Goal: Check status: Check status

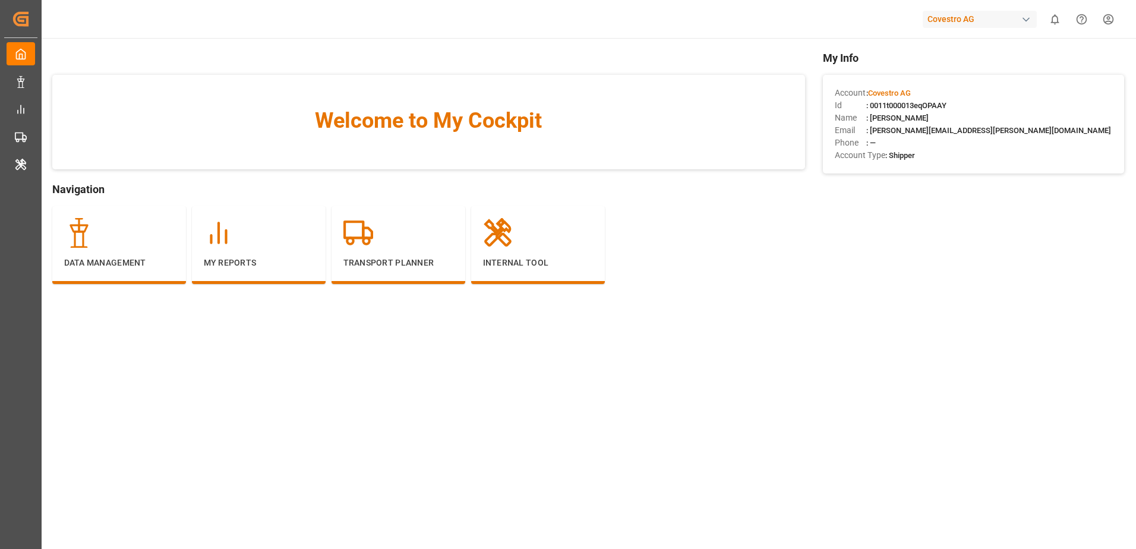
click at [937, 23] on div "Covestro AG" at bounding box center [980, 19] width 114 height 17
type input "evonik in"
click at [936, 80] on span "Evonik Industries AG" at bounding box center [957, 75] width 78 height 12
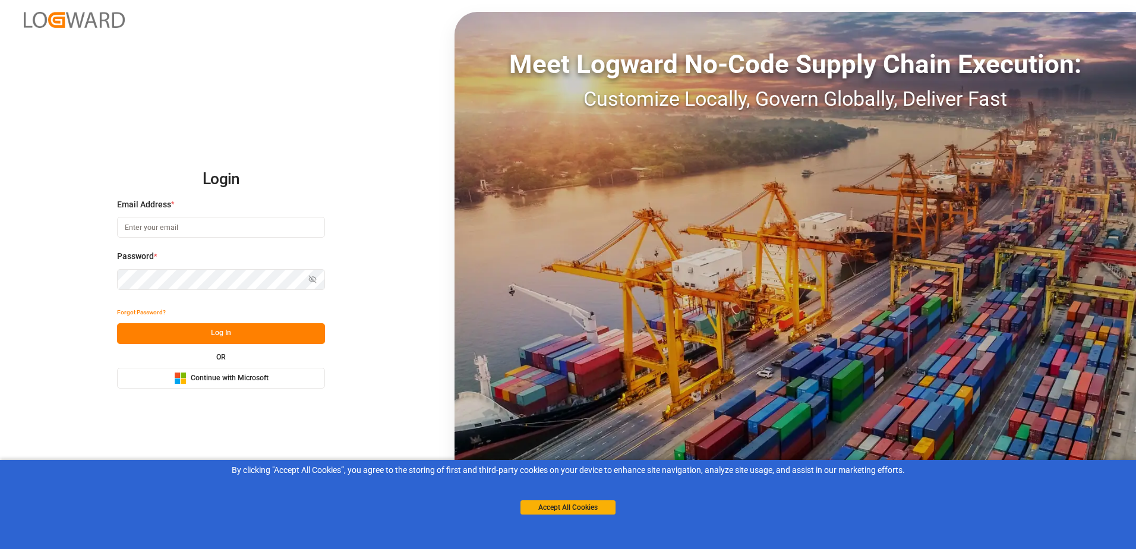
click at [209, 373] on span "Continue with Microsoft" at bounding box center [230, 378] width 78 height 11
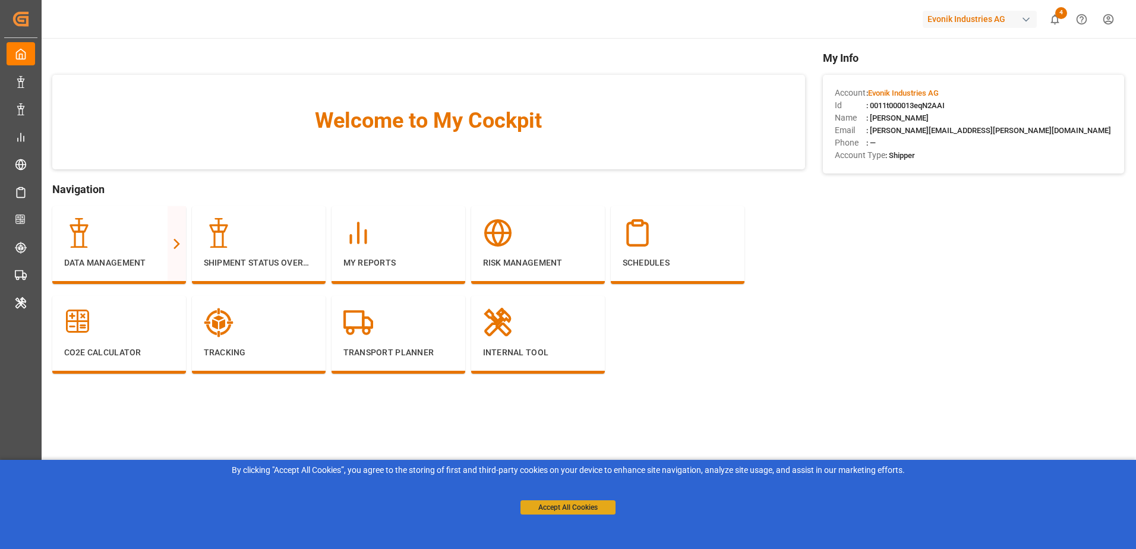
click at [568, 510] on button "Accept All Cookies" at bounding box center [568, 507] width 95 height 14
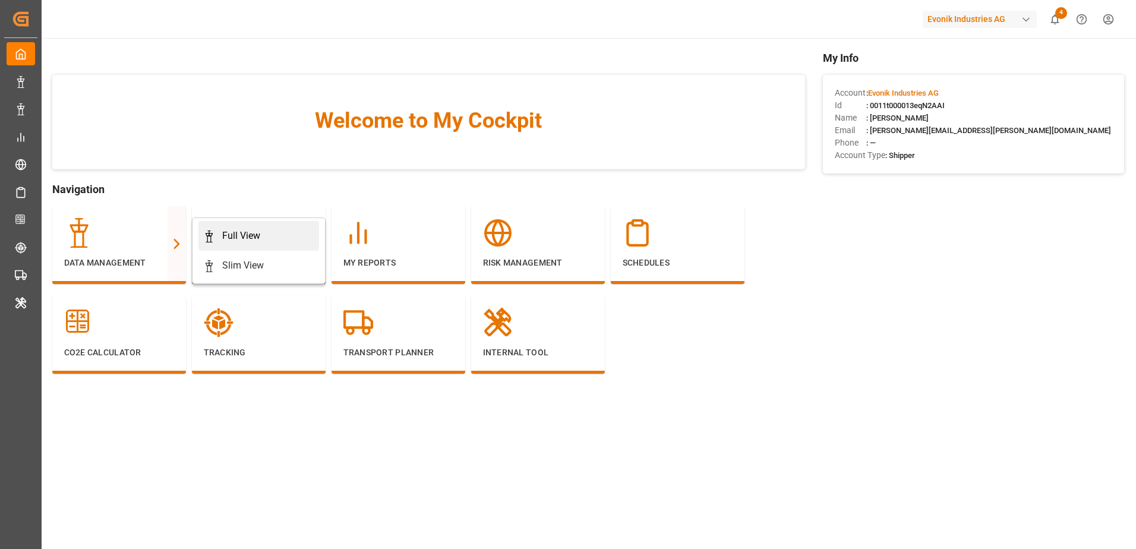
click at [213, 232] on icon at bounding box center [209, 237] width 12 height 12
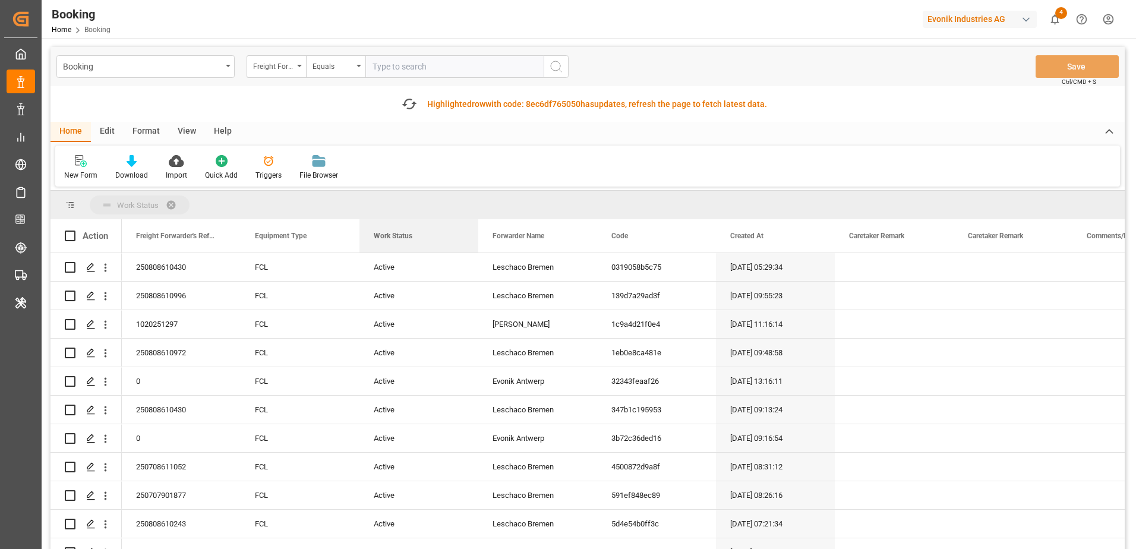
drag, startPoint x: 392, startPoint y: 240, endPoint x: 397, endPoint y: 206, distance: 33.6
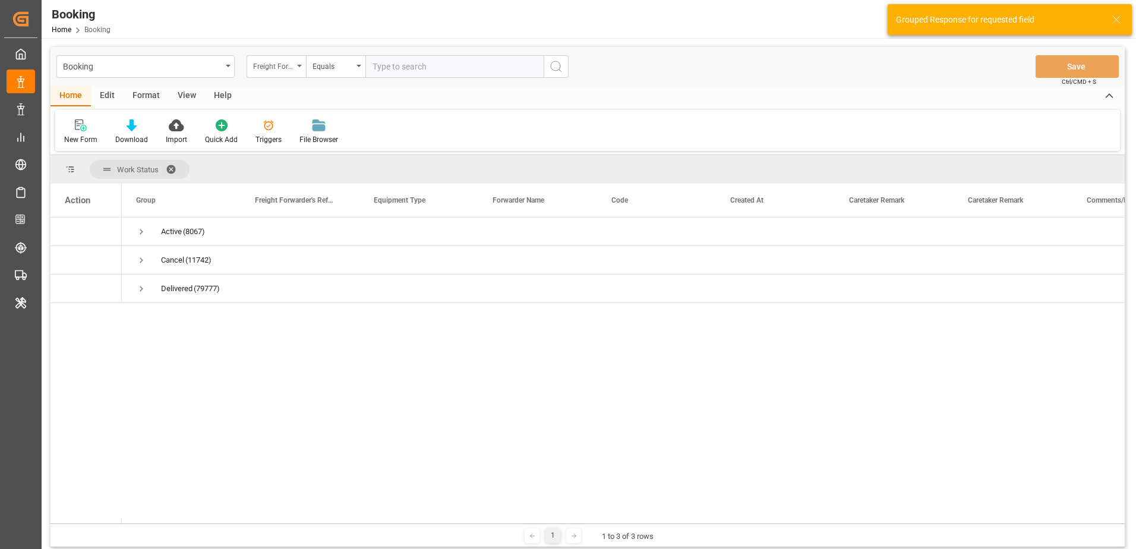
click at [276, 66] on div "Freight Forwarder's Reference No." at bounding box center [273, 65] width 40 height 14
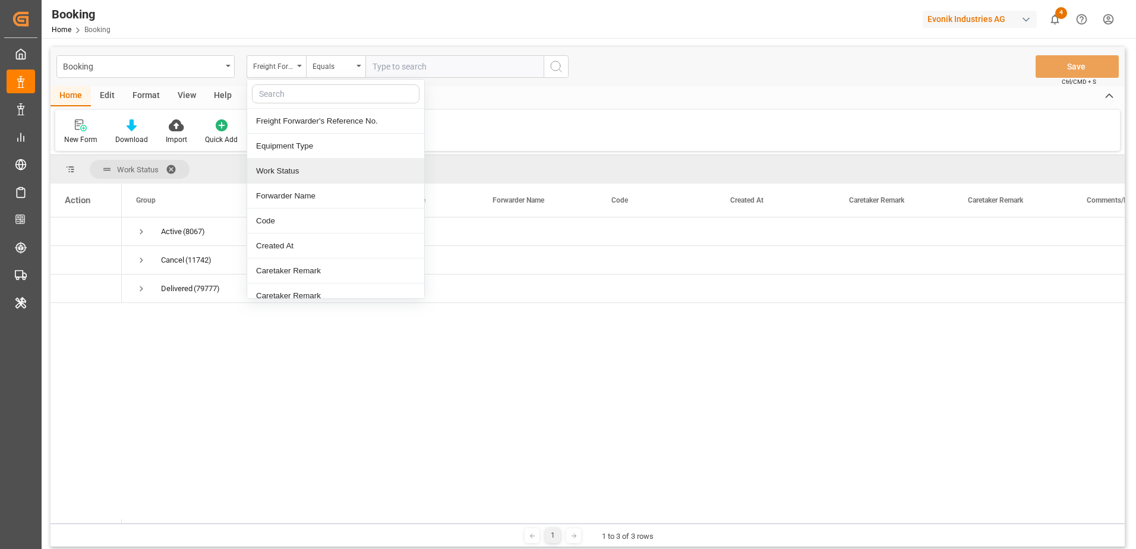
click at [298, 166] on div "Work Status" at bounding box center [335, 171] width 177 height 25
click at [395, 63] on input "text" at bounding box center [455, 66] width 178 height 23
type input "d"
type input "Delivered"
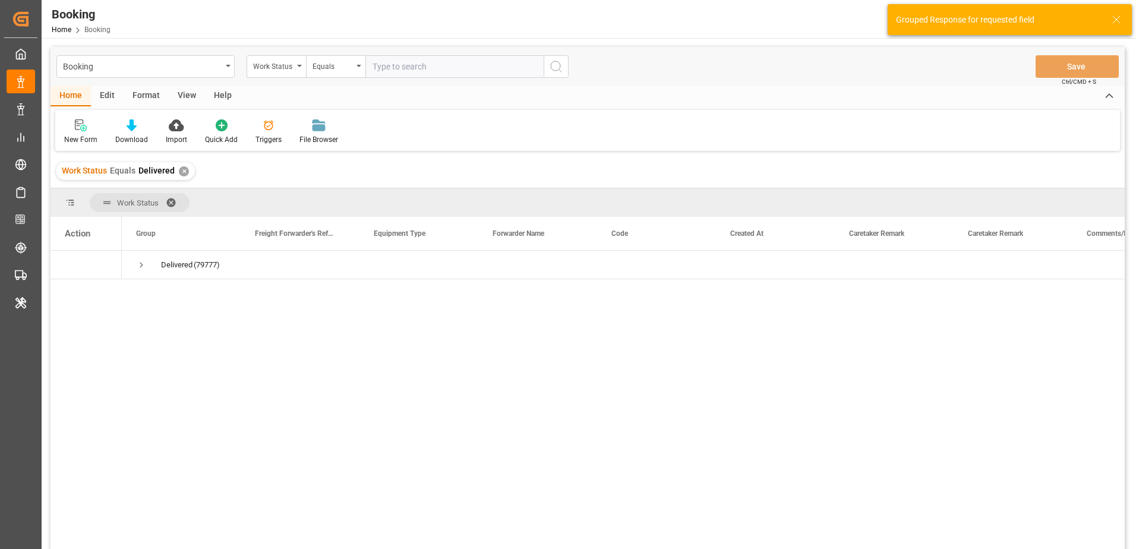
click at [184, 173] on div "✕" at bounding box center [184, 171] width 10 height 10
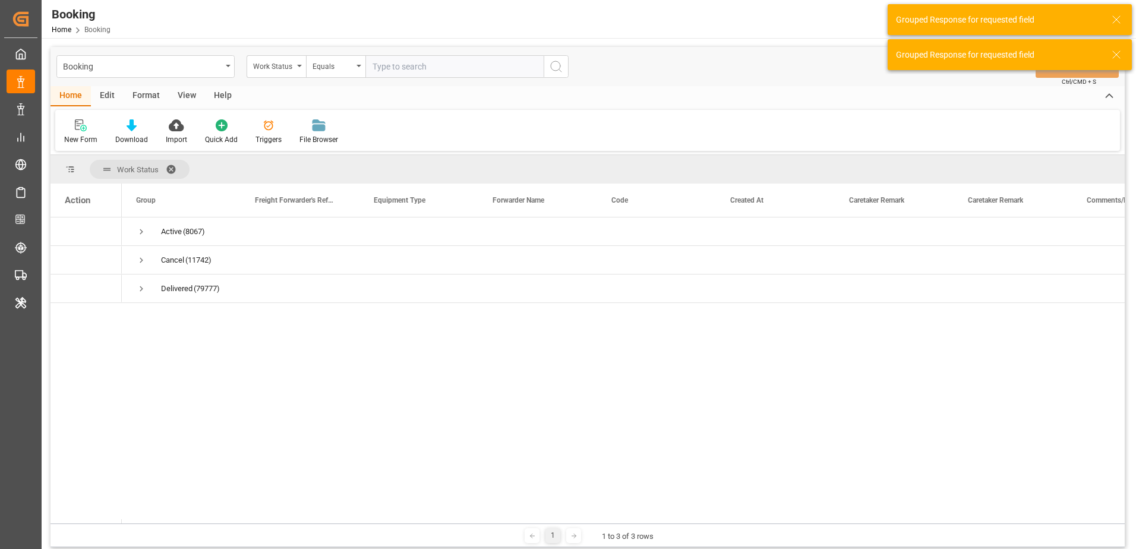
click at [388, 70] on input "text" at bounding box center [455, 66] width 178 height 23
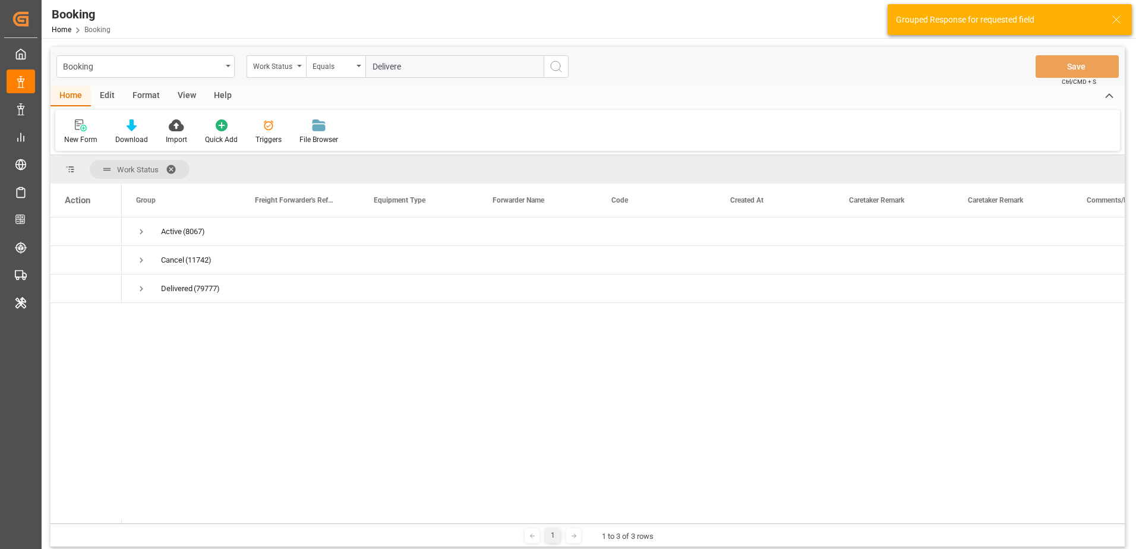
type input "Delivered"
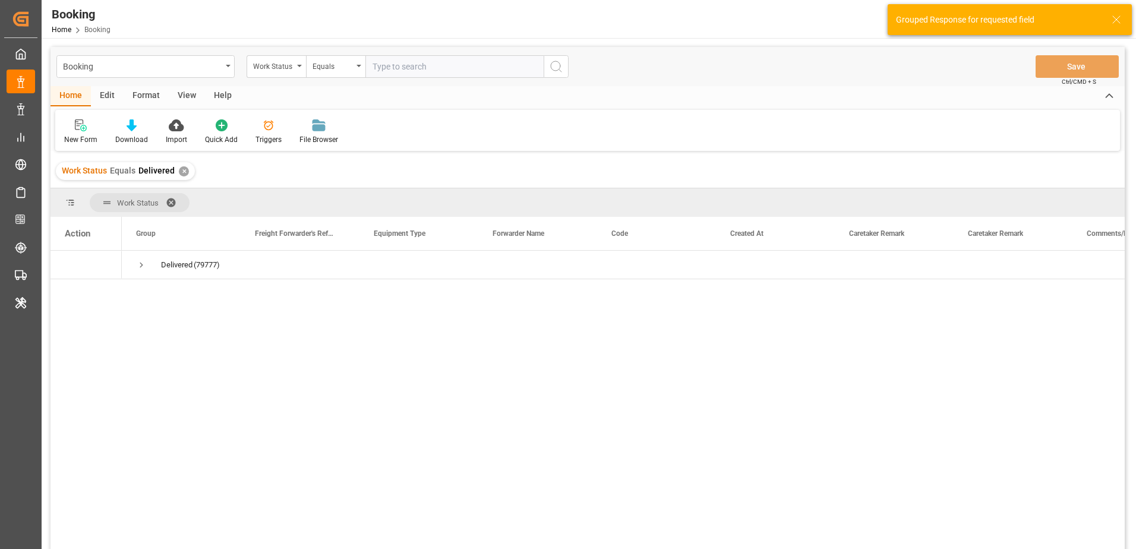
click at [171, 200] on span at bounding box center [175, 202] width 19 height 11
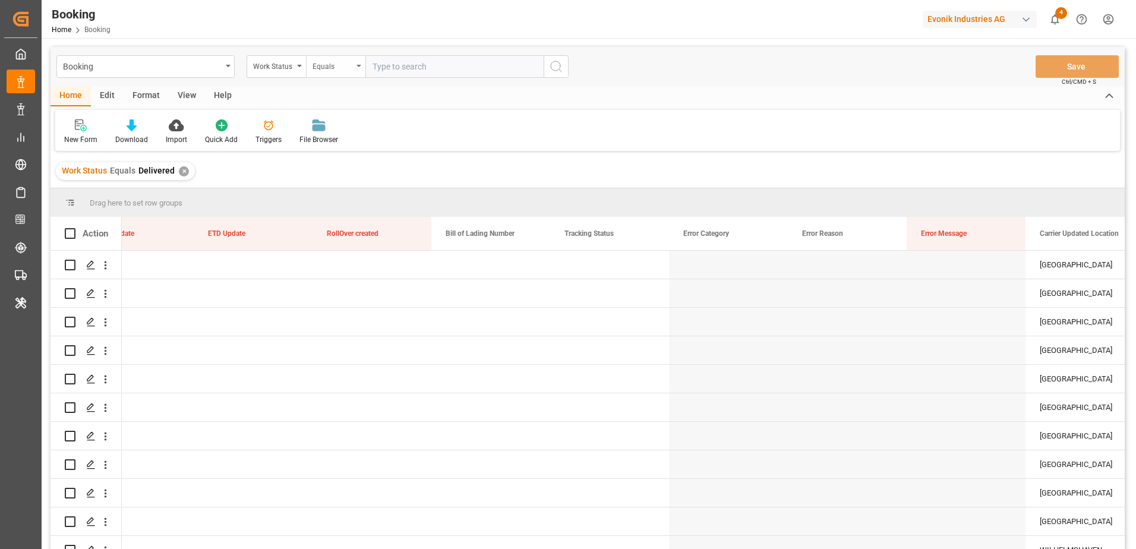
click at [354, 67] on div "Equals" at bounding box center [335, 66] width 59 height 23
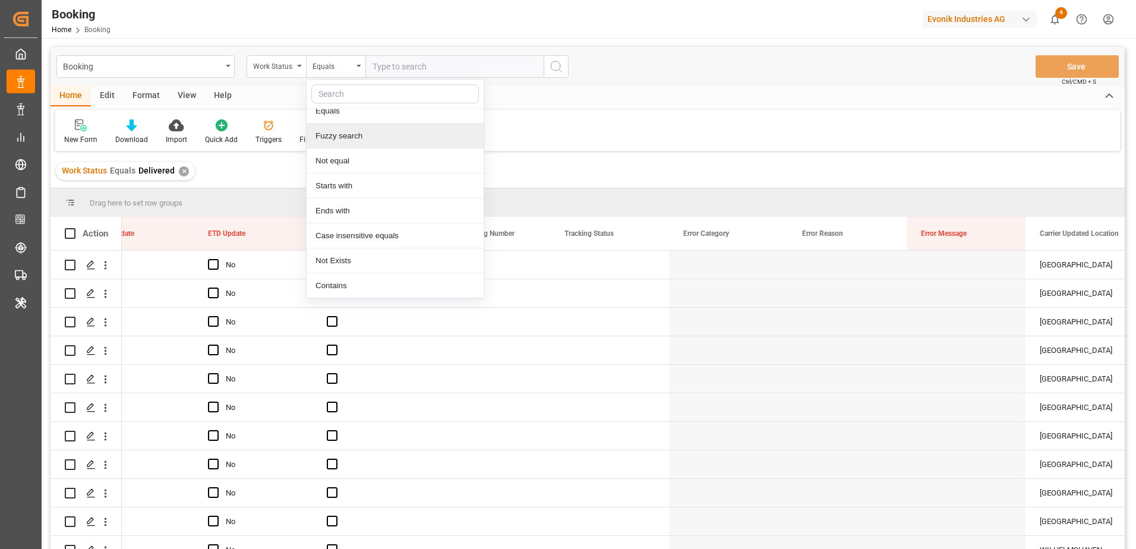
click at [587, 139] on div "New Form Download Import Quick Add Triggers File Browser" at bounding box center [587, 130] width 1065 height 41
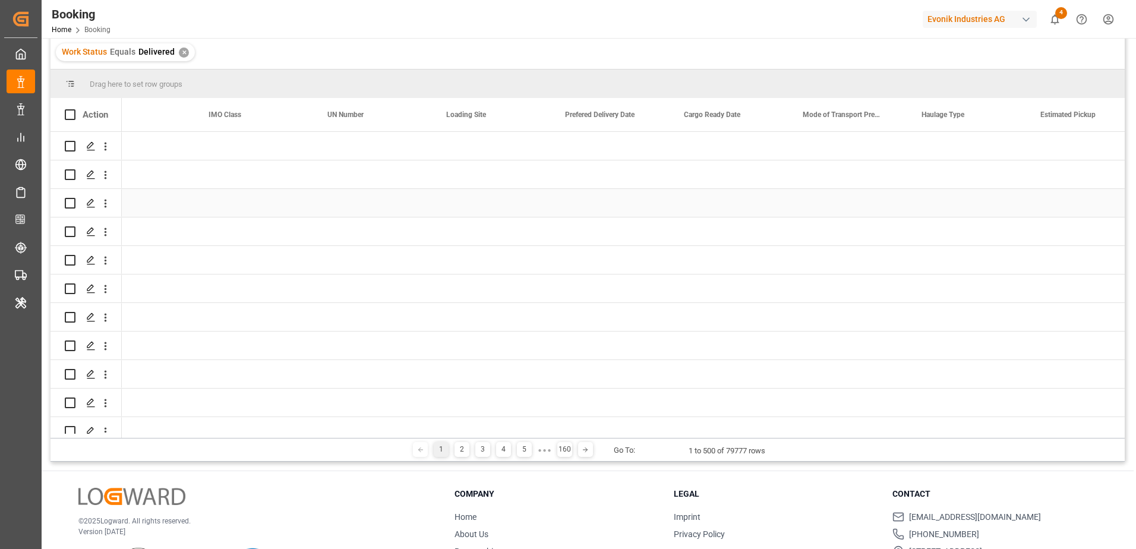
click at [102, 207] on icon "open menu" at bounding box center [105, 203] width 12 height 12
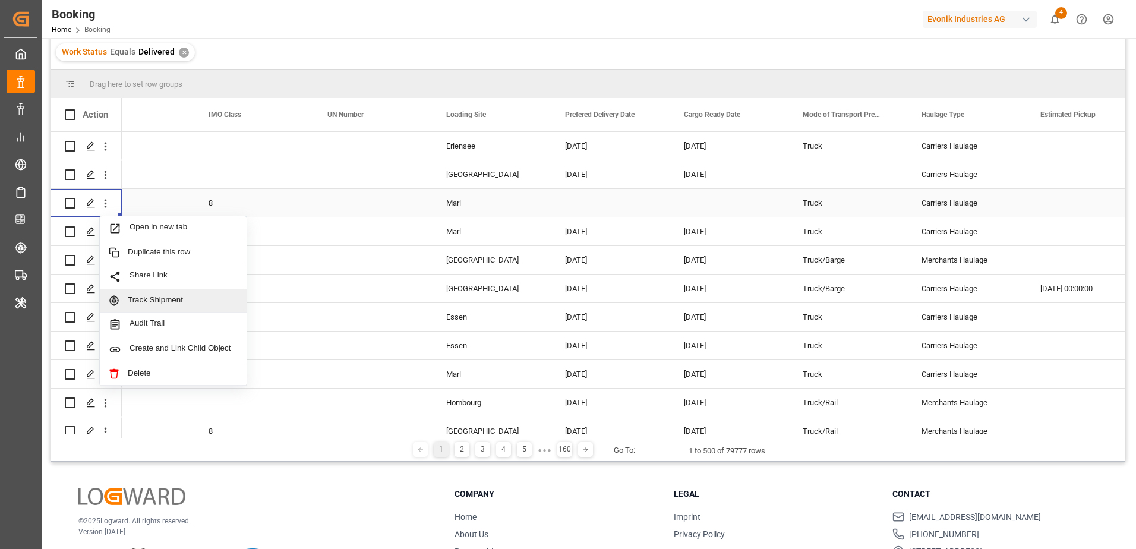
click at [150, 295] on span "Track Shipment" at bounding box center [183, 300] width 110 height 11
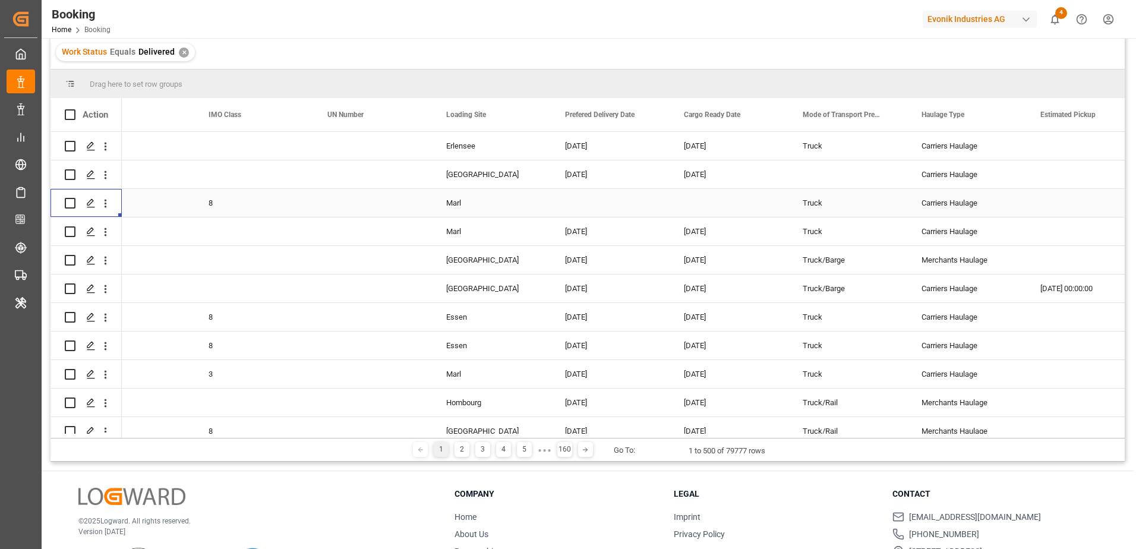
scroll to position [0, 2780]
click at [103, 285] on icon "open menu" at bounding box center [105, 289] width 12 height 12
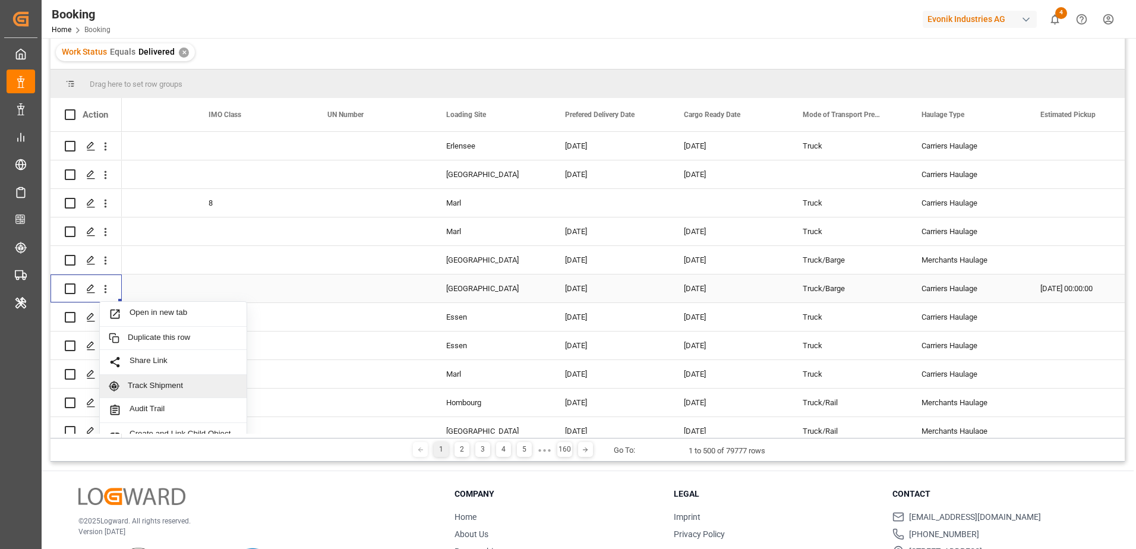
click at [152, 380] on div "Track Shipment" at bounding box center [173, 386] width 147 height 23
click at [1105, 18] on html "Created by potrace 1.15, written by Peter Selinger 2001-2017 Created by potrace…" at bounding box center [568, 274] width 1136 height 549
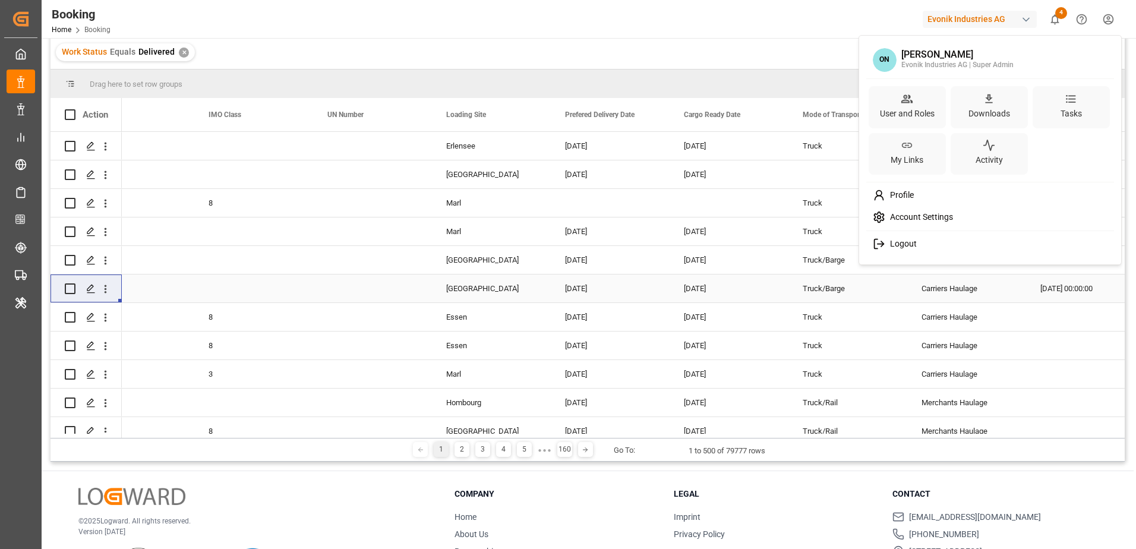
click at [886, 245] on span "Logout" at bounding box center [902, 244] width 32 height 11
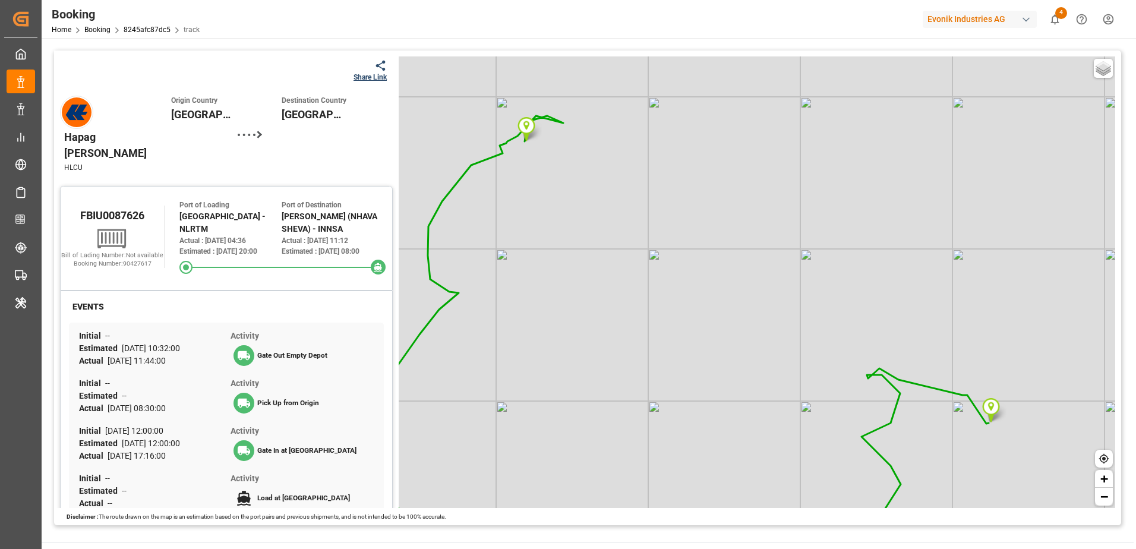
click at [1003, 43] on div "Tracking Map Share Link Hapag Lloyd HLCU Origin Country Netherlands Destination…" at bounding box center [588, 288] width 1092 height 500
click at [357, 76] on div "Share Link" at bounding box center [370, 77] width 33 height 11
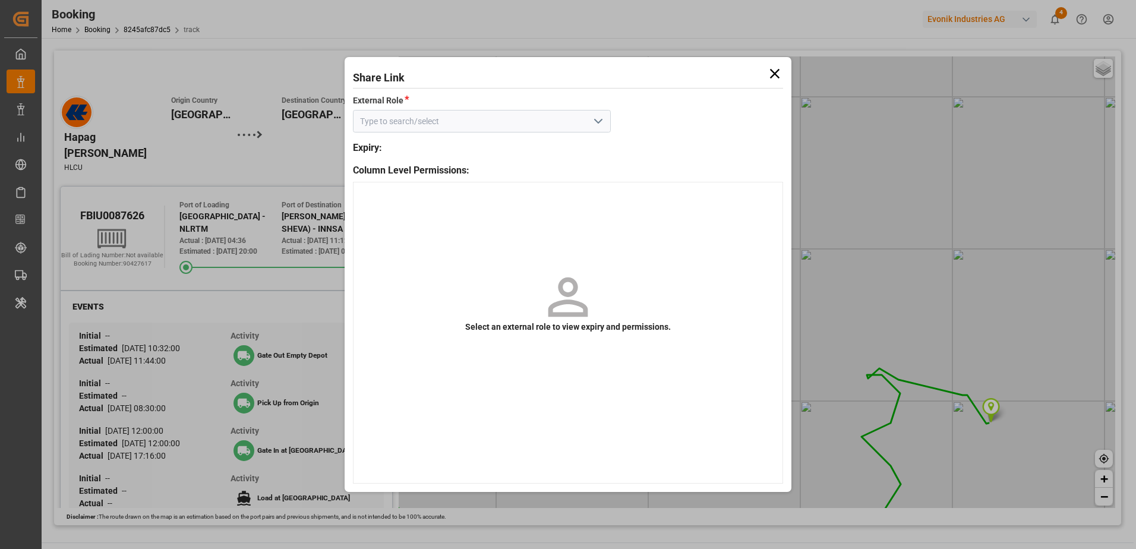
click at [602, 121] on icon "open menu" at bounding box center [598, 121] width 14 height 14
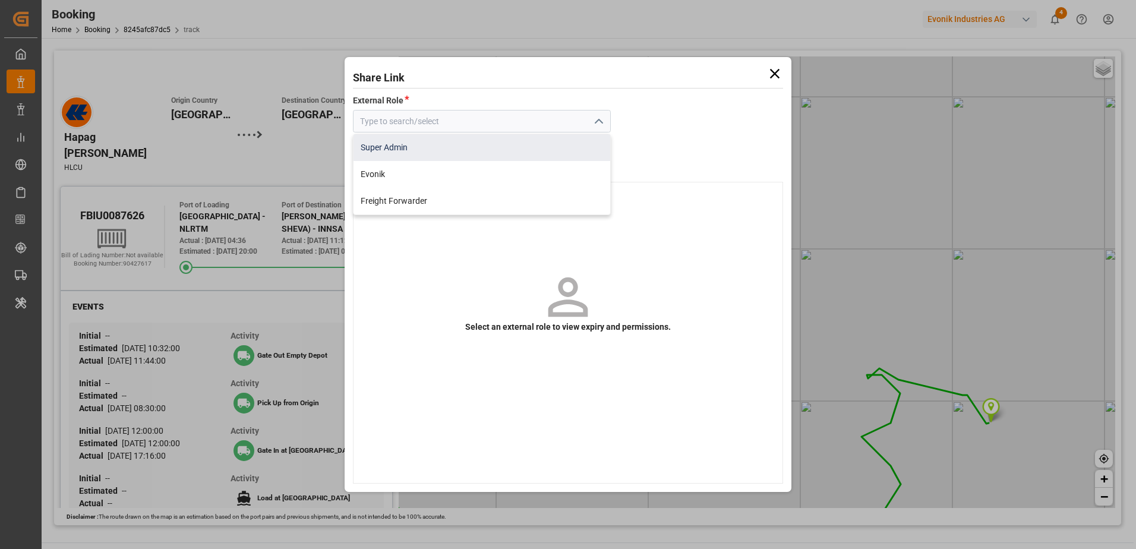
click at [578, 137] on div "Super Admin" at bounding box center [482, 147] width 257 height 27
type input "Super Admin"
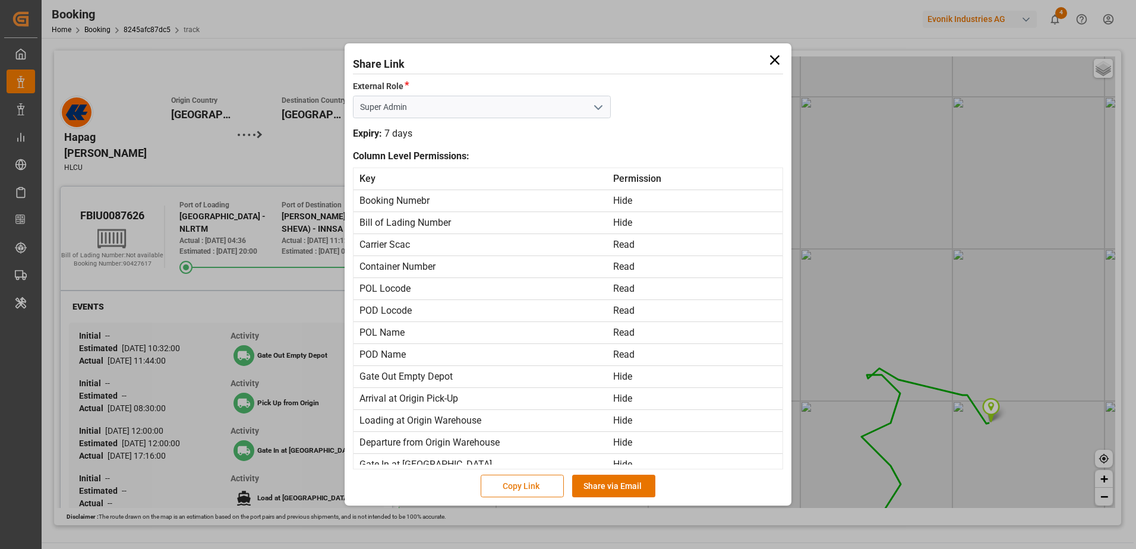
click at [552, 482] on button "Copy Link" at bounding box center [522, 486] width 83 height 23
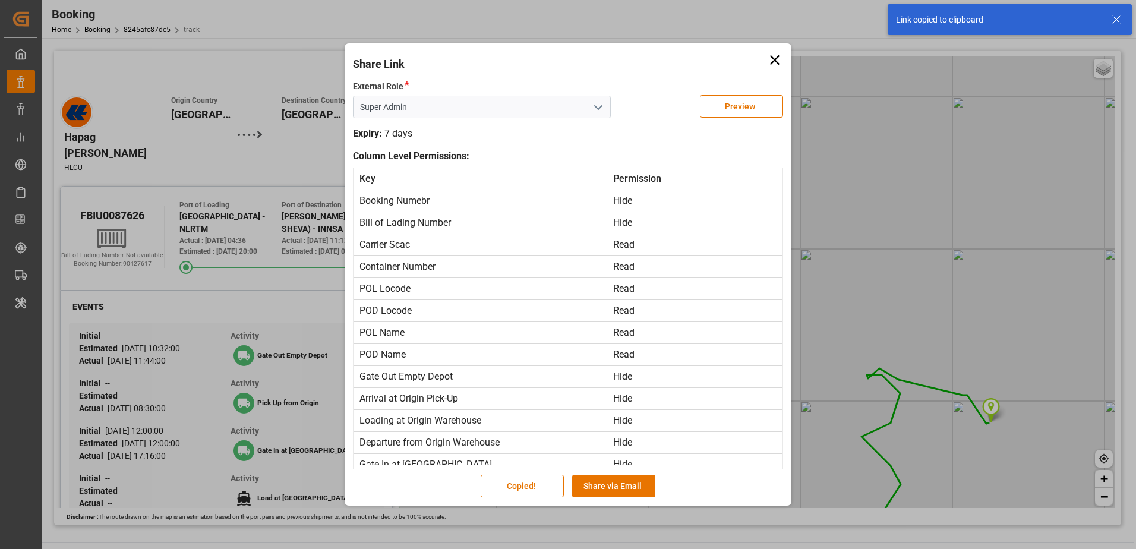
click at [777, 61] on icon at bounding box center [775, 60] width 10 height 10
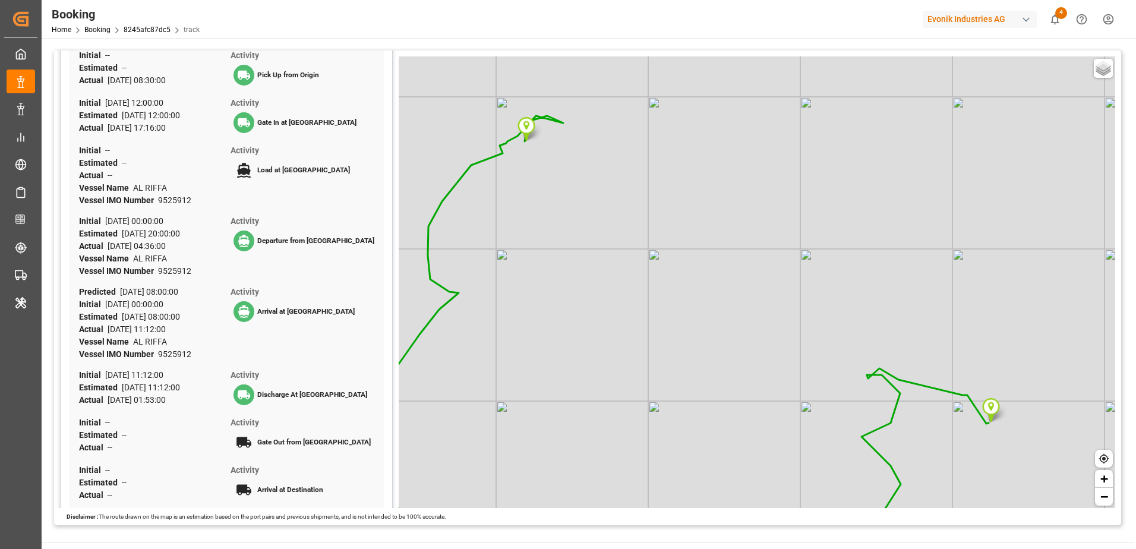
scroll to position [357, 0]
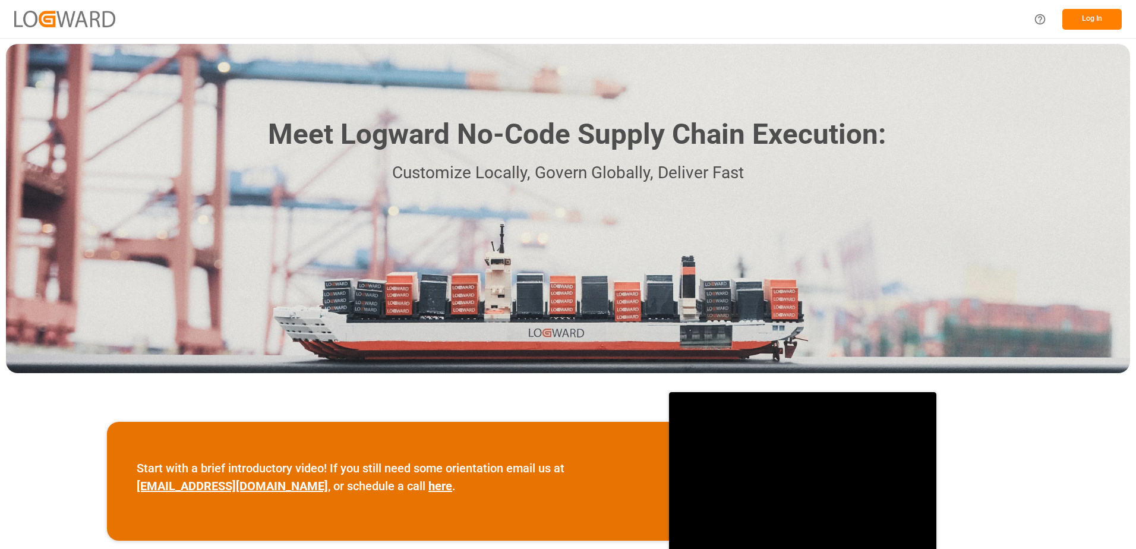
click at [1100, 15] on button "Log In" at bounding box center [1092, 19] width 59 height 21
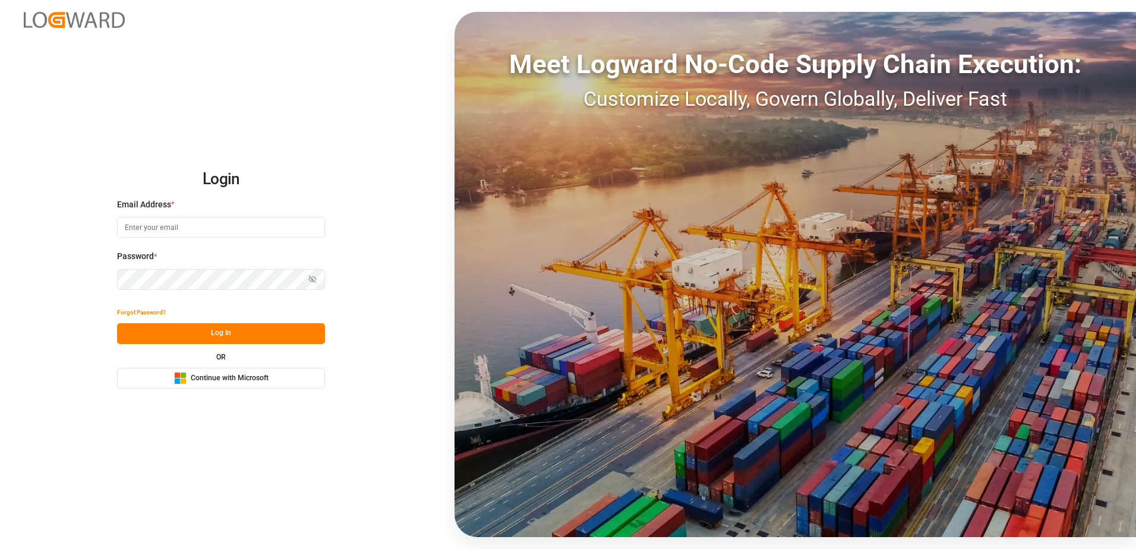
click at [208, 375] on span "Continue with Microsoft" at bounding box center [230, 378] width 78 height 11
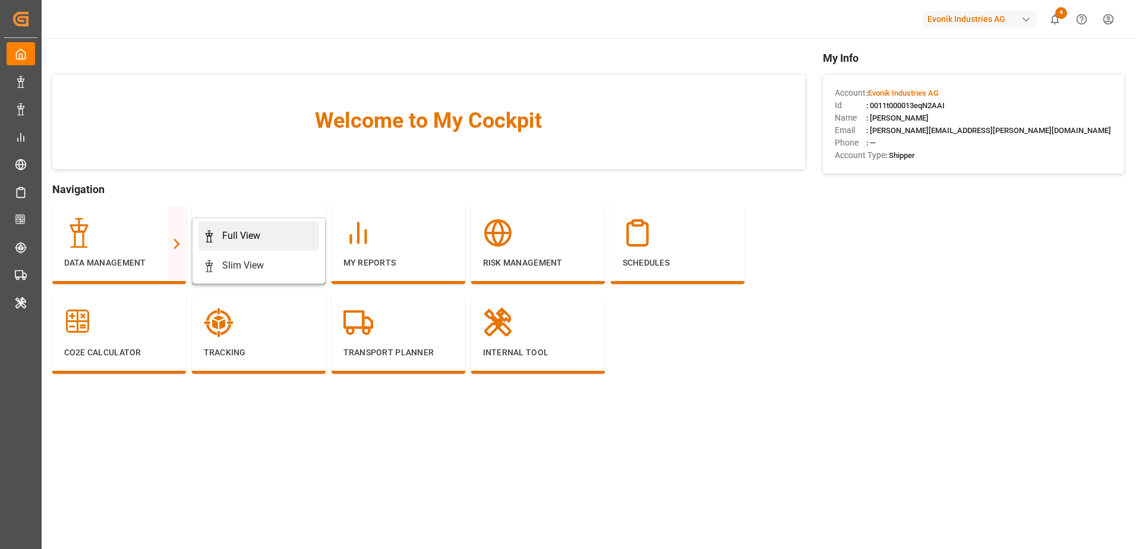
click at [239, 241] on div "Full View" at bounding box center [241, 236] width 38 height 14
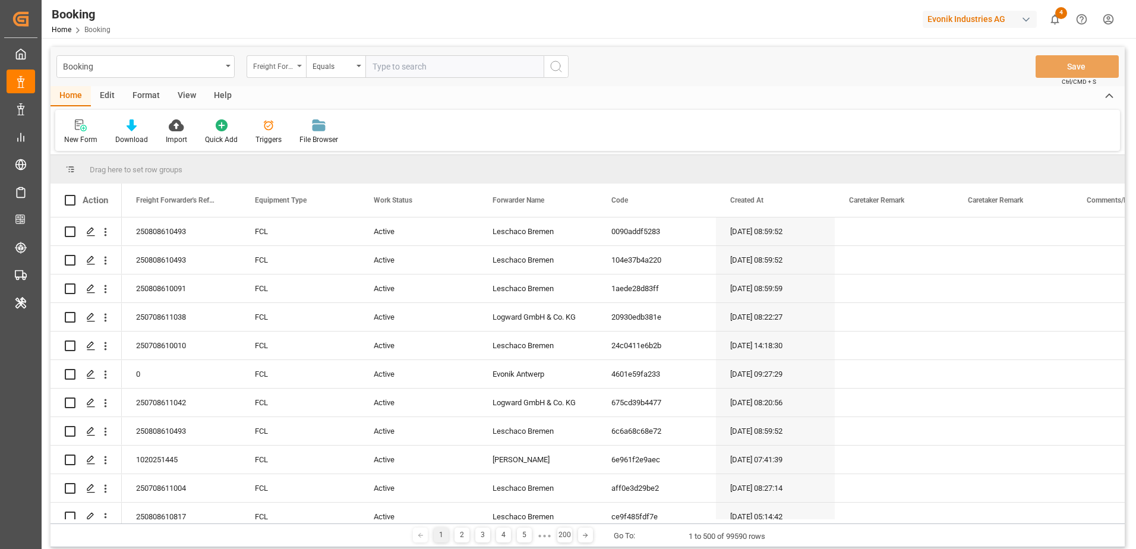
click at [296, 65] on div "Freight Forwarder's Reference No." at bounding box center [276, 66] width 59 height 23
click at [301, 175] on div "Work Status" at bounding box center [335, 171] width 177 height 25
click at [389, 64] on input "text" at bounding box center [455, 66] width 178 height 23
type input "delivered"
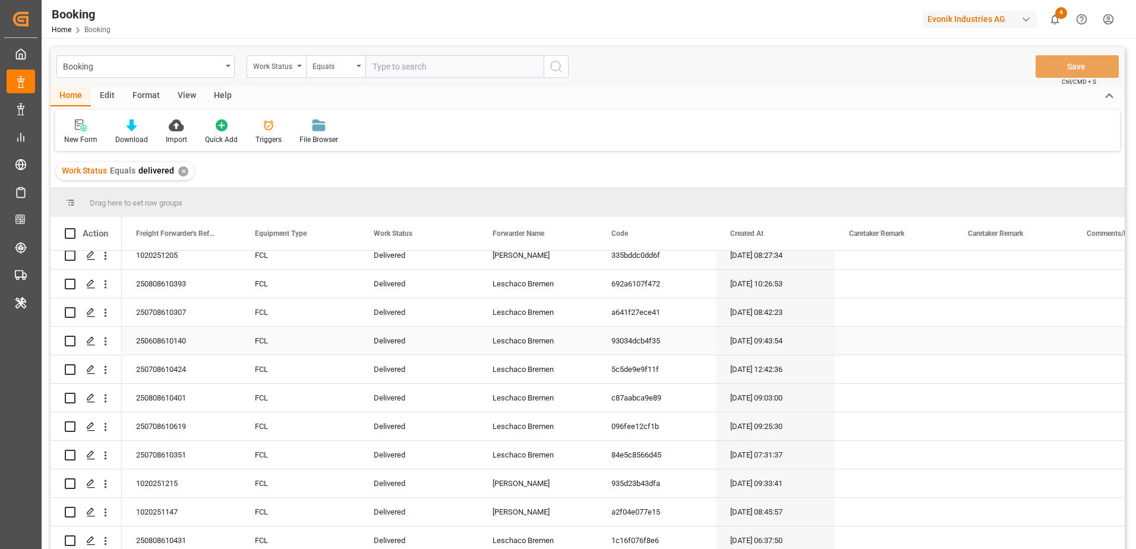
scroll to position [357, 0]
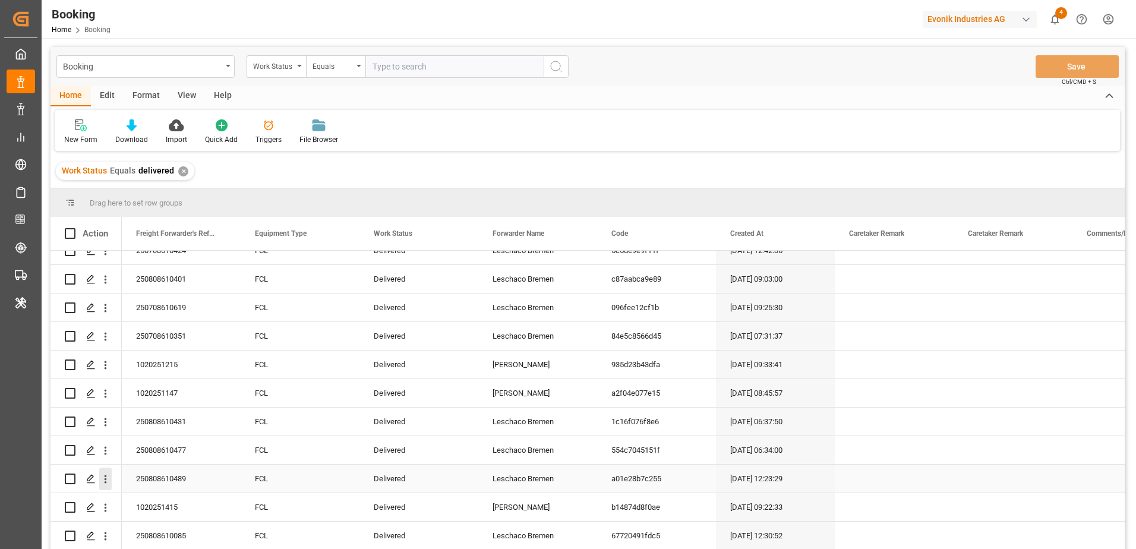
click at [102, 481] on icon "open menu" at bounding box center [105, 479] width 12 height 12
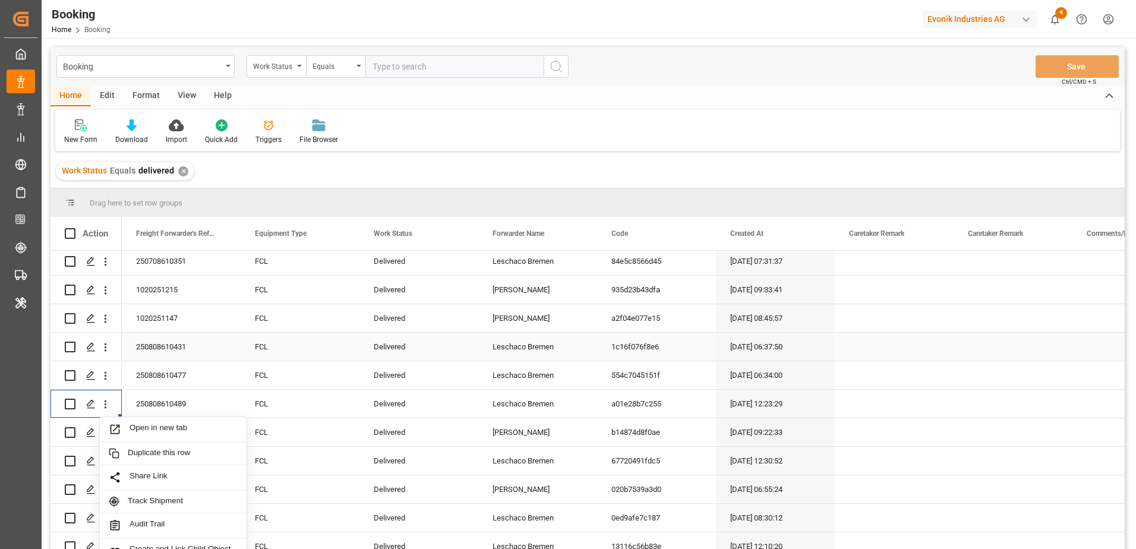
scroll to position [475, 0]
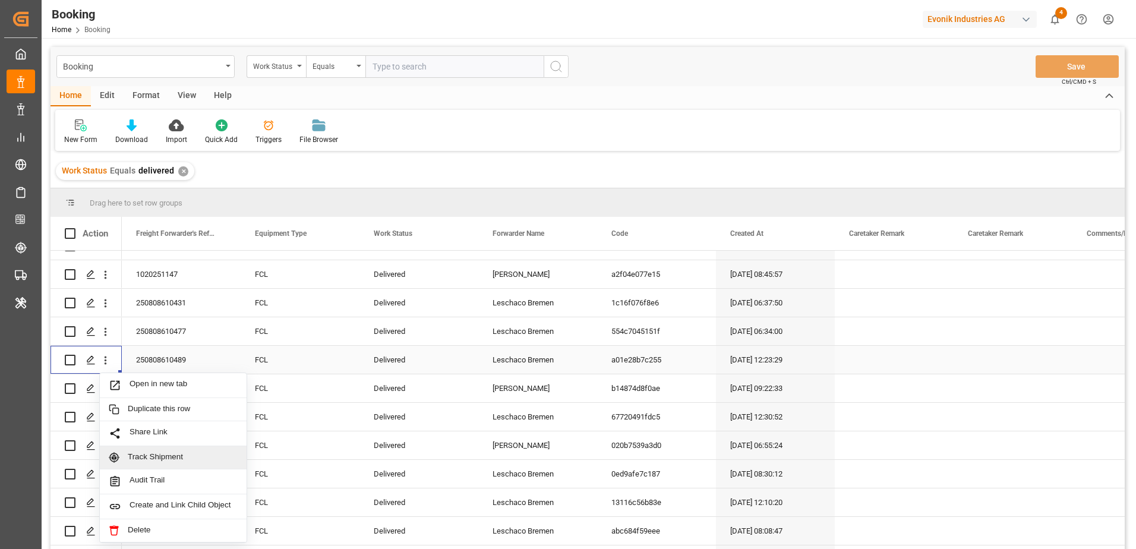
click at [195, 461] on span "Track Shipment" at bounding box center [183, 457] width 110 height 11
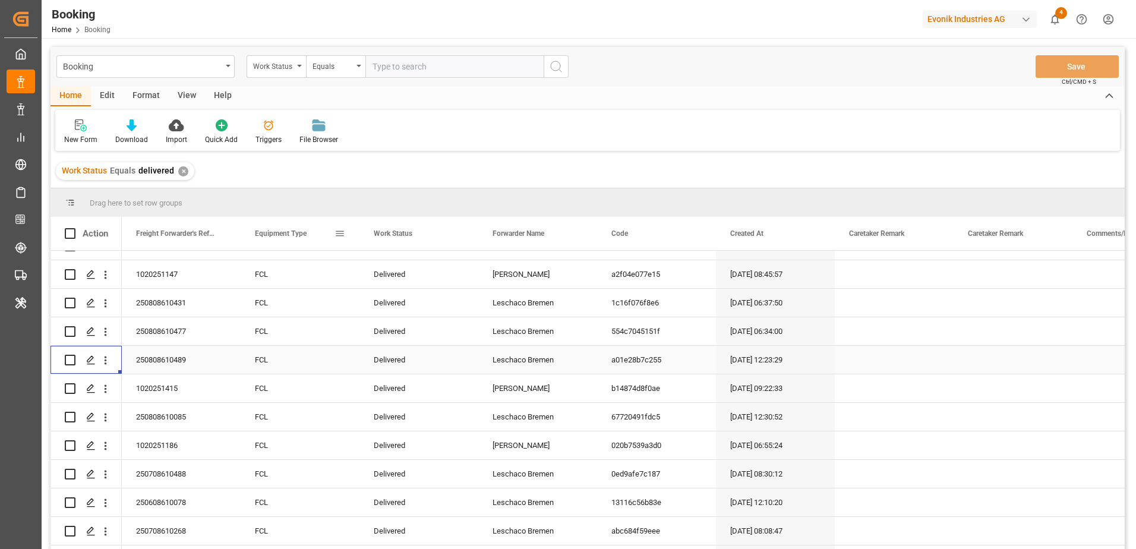
click at [340, 236] on span at bounding box center [340, 233] width 11 height 11
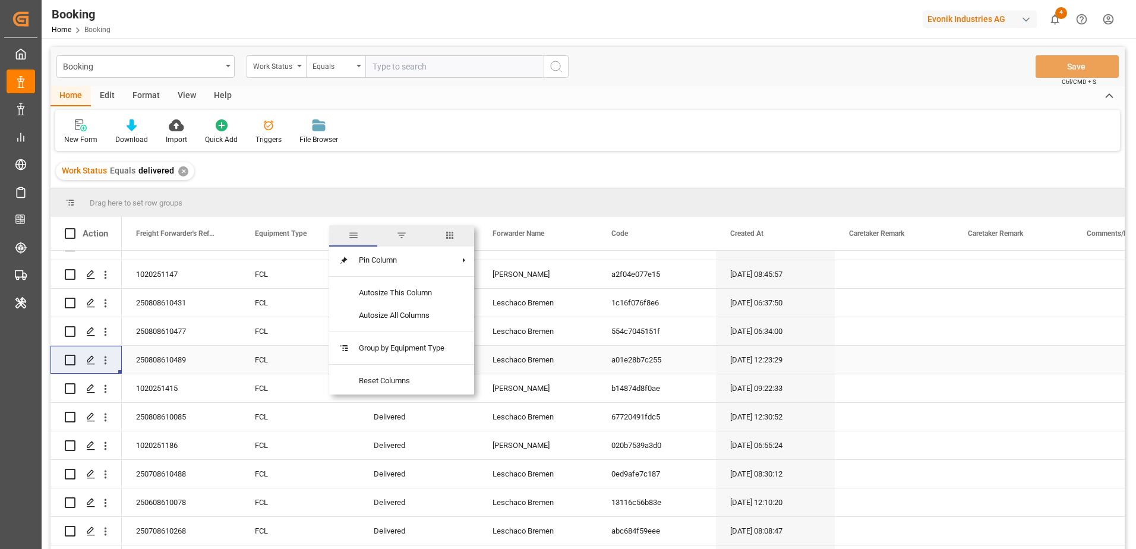
click at [455, 234] on span "columns" at bounding box center [450, 235] width 11 height 11
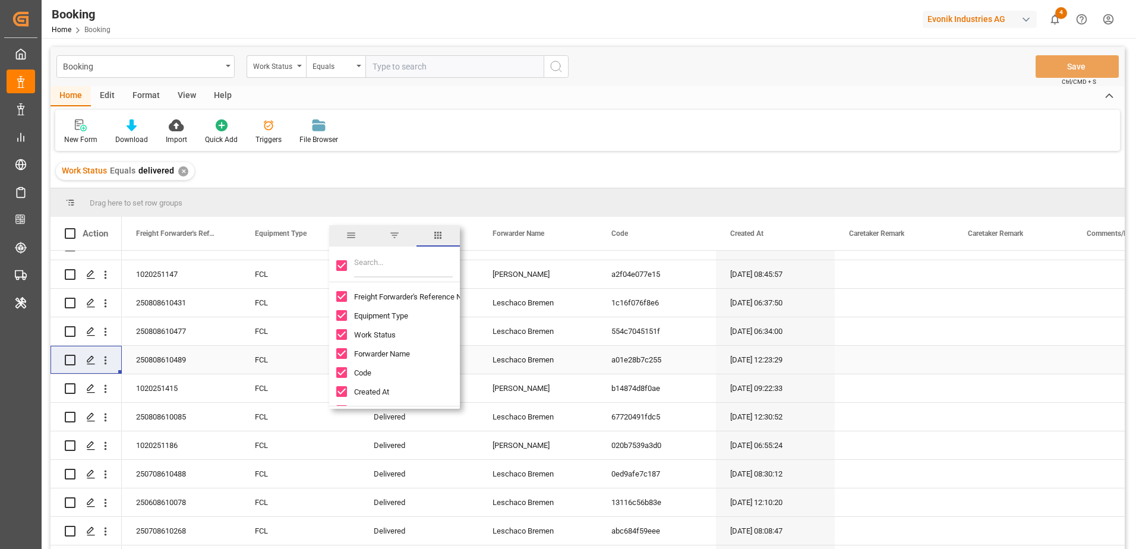
click at [344, 266] on input "Toggle Select All Columns" at bounding box center [341, 265] width 11 height 11
checkbox input "false"
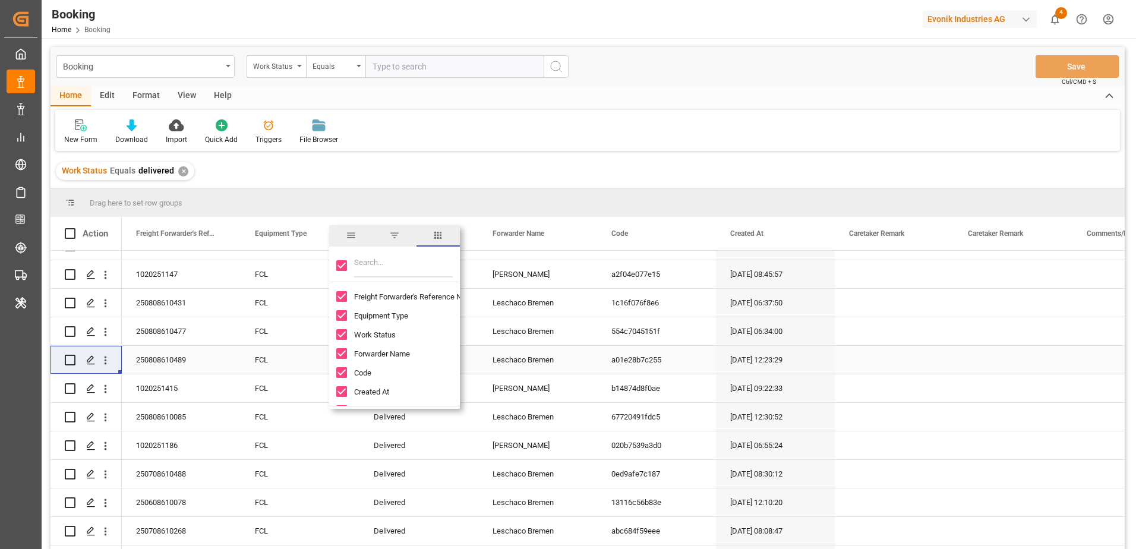
checkbox input "false"
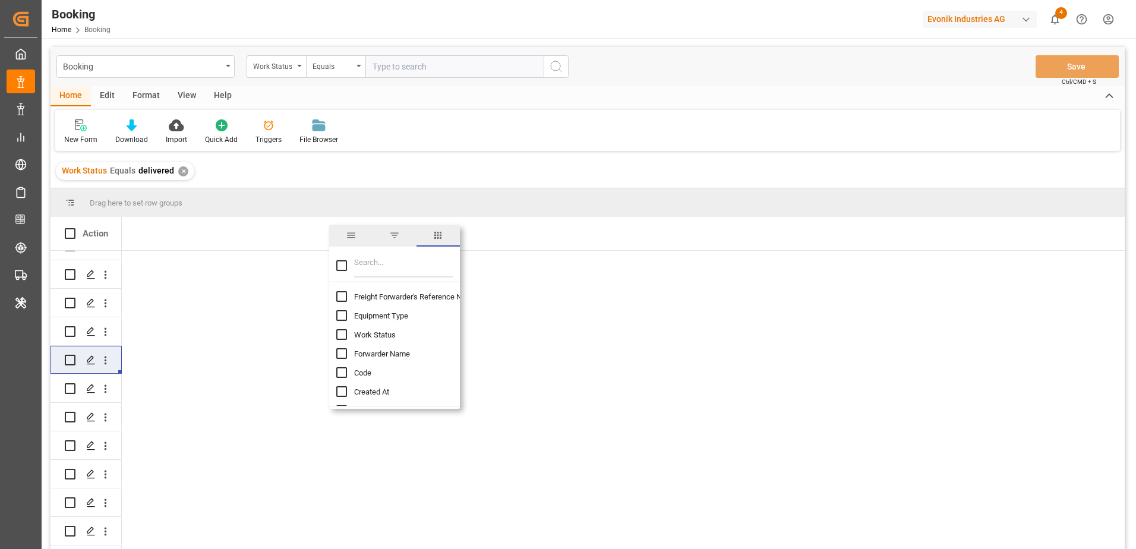
click at [380, 270] on input "Filter Columns Input" at bounding box center [403, 266] width 99 height 24
type input "g"
type input "e"
type input "gate"
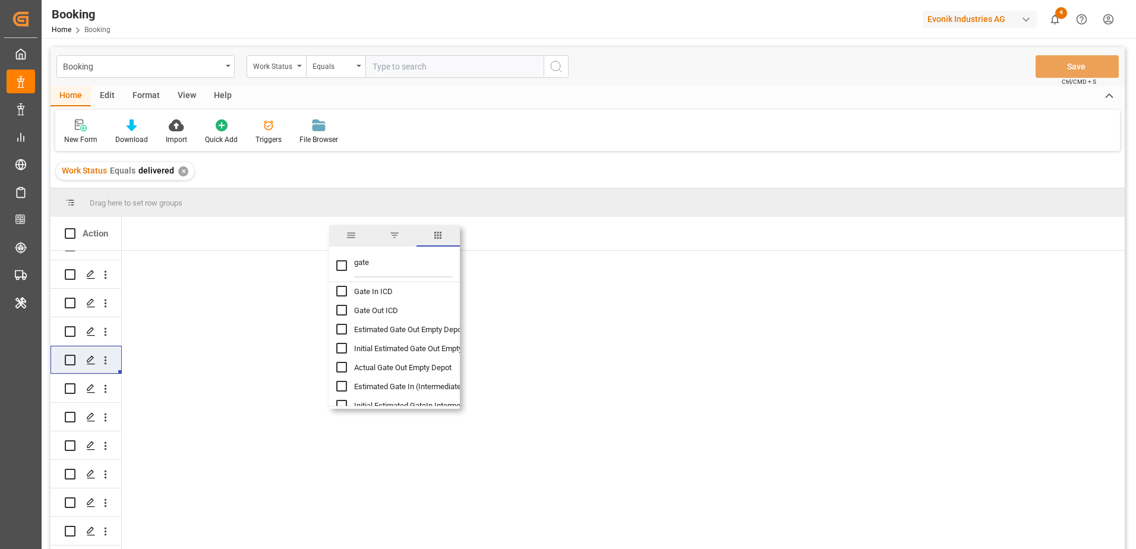
scroll to position [65, 0]
click at [343, 363] on input "Actual Gate Out Empty Depot column toggle visibility (hidden)" at bounding box center [341, 365] width 11 height 11
checkbox input "true"
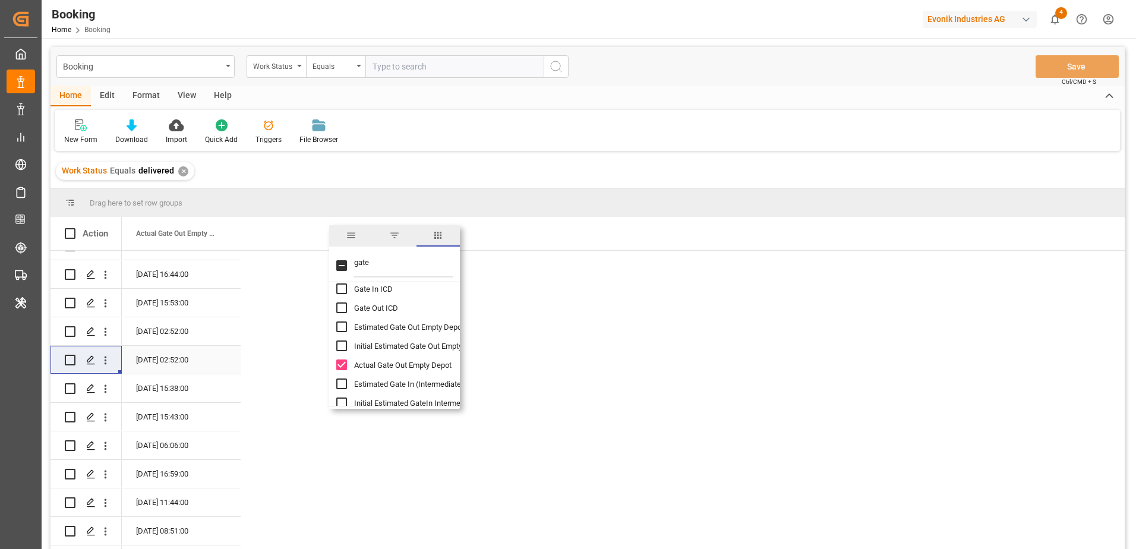
checkbox input "false"
click at [401, 265] on input "gate" at bounding box center [403, 266] width 99 height 24
type input "g"
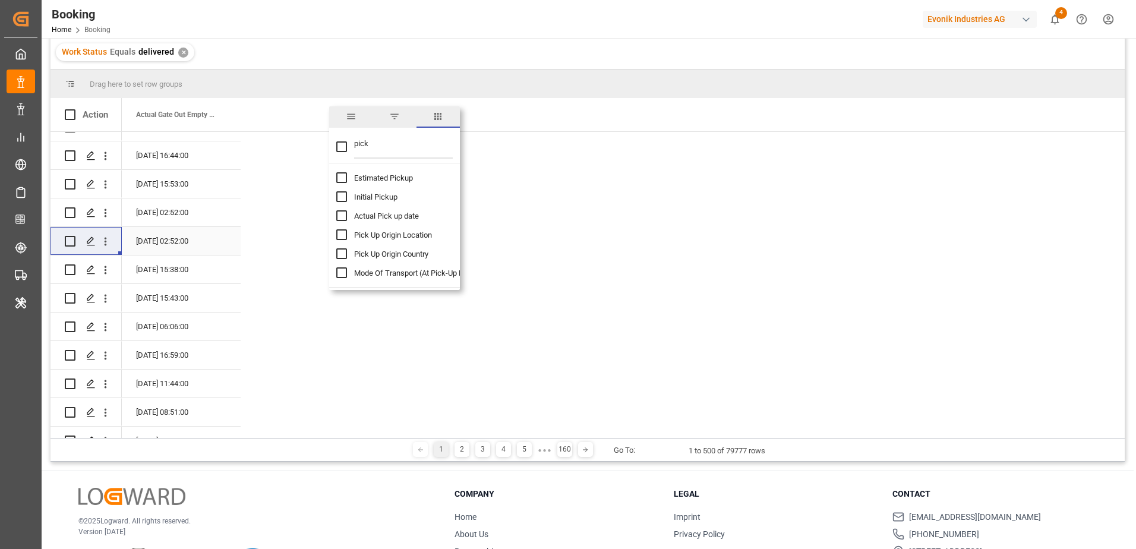
scroll to position [0, 0]
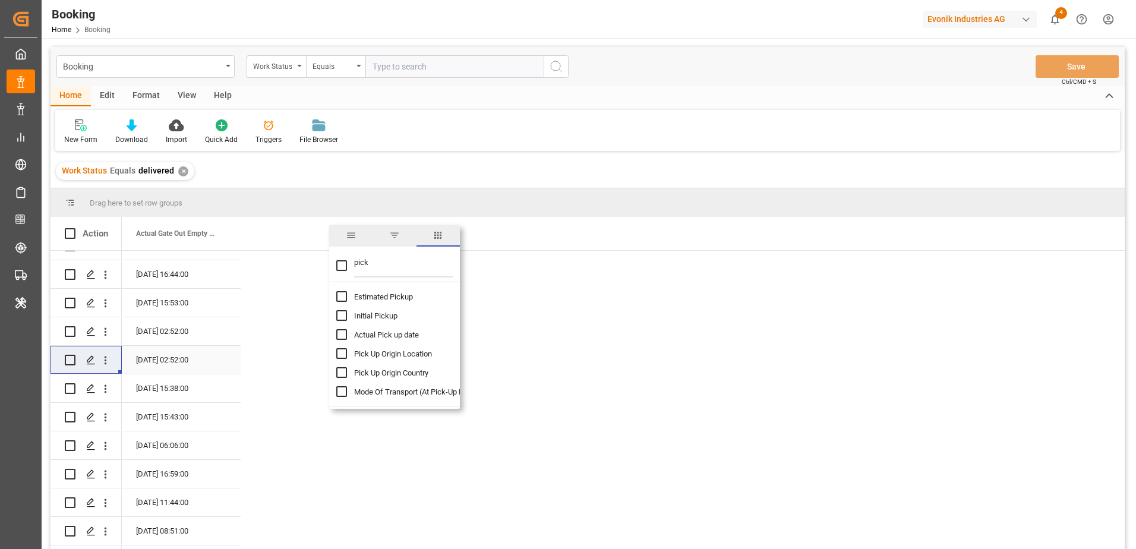
type input "pick"
click at [345, 335] on input "Actual Pick up date column toggle visibility (hidden)" at bounding box center [341, 334] width 11 height 11
checkbox input "true"
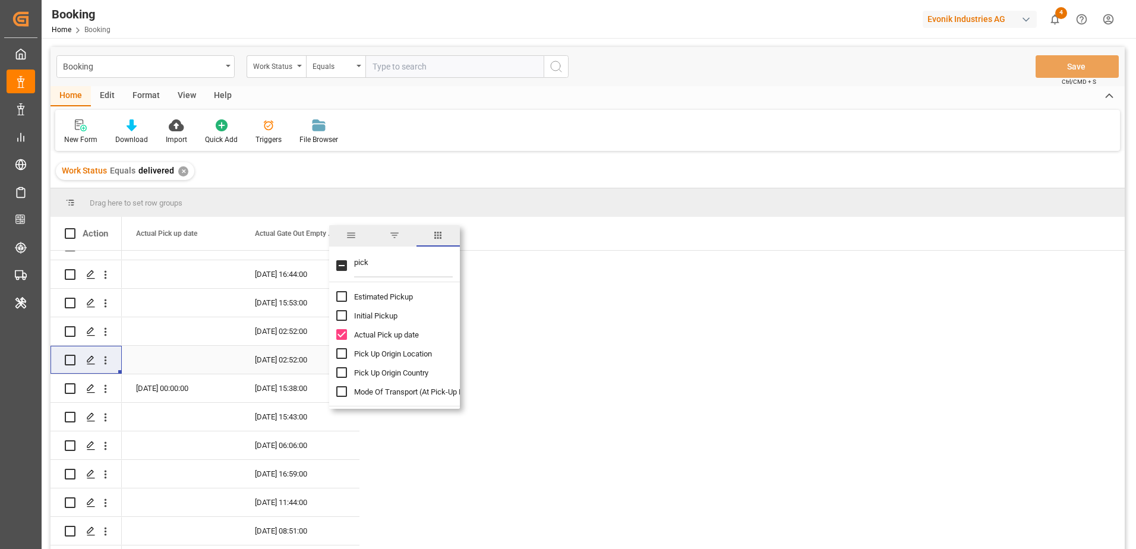
checkbox input "false"
drag, startPoint x: 400, startPoint y: 267, endPoint x: 332, endPoint y: 263, distance: 68.5
click at [332, 263] on div "pick" at bounding box center [394, 265] width 131 height 33
type input "gate"
click at [340, 297] on input "Gate In POL column toggle visibility (hidden)" at bounding box center [341, 296] width 11 height 11
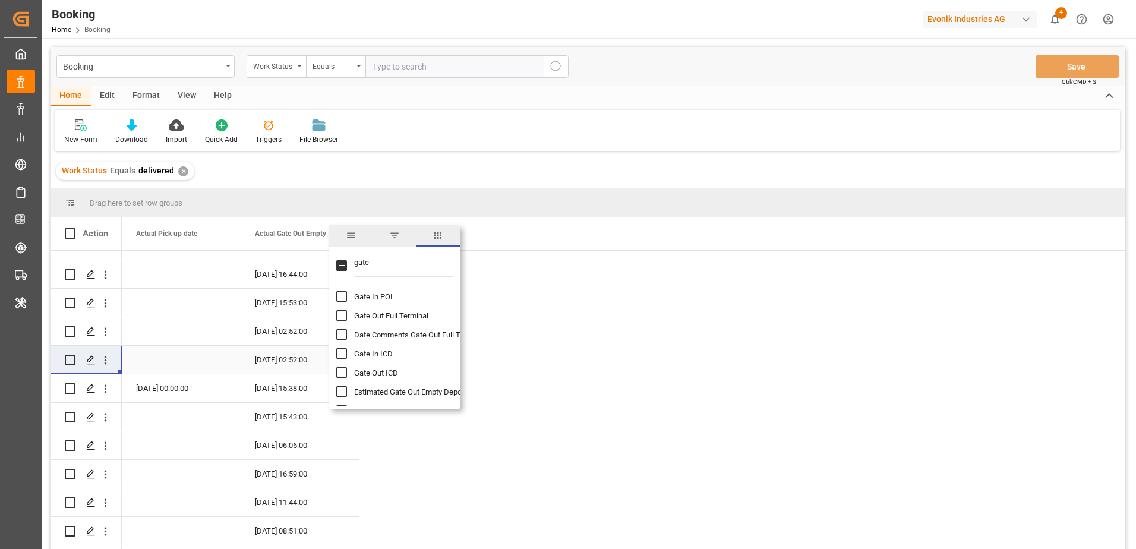
checkbox input "true"
click at [341, 316] on input "Gate Out Full Terminal column toggle visibility (hidden)" at bounding box center [341, 315] width 11 height 11
checkbox input "true"
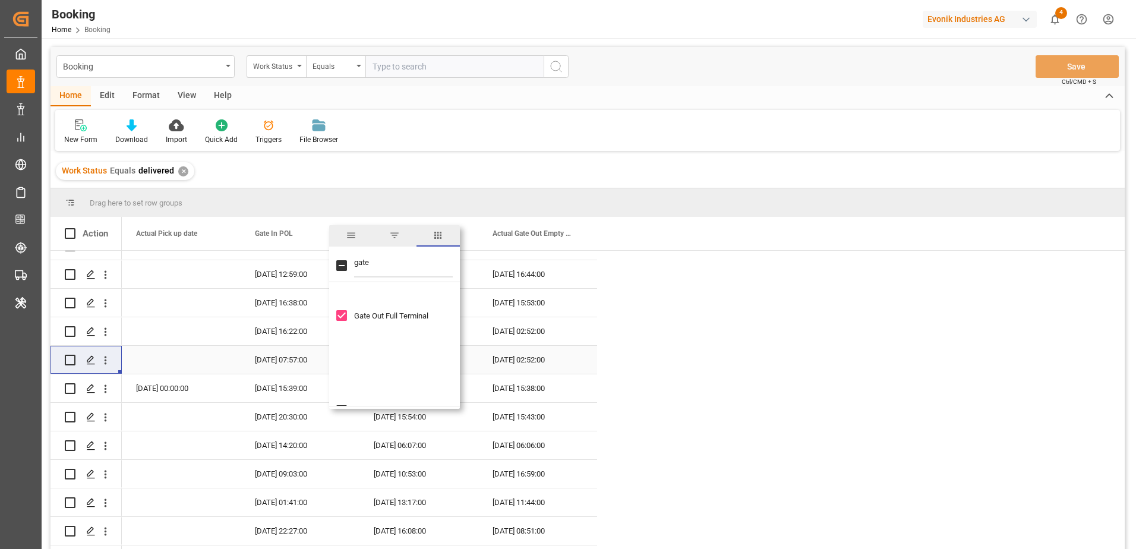
scroll to position [119, 0]
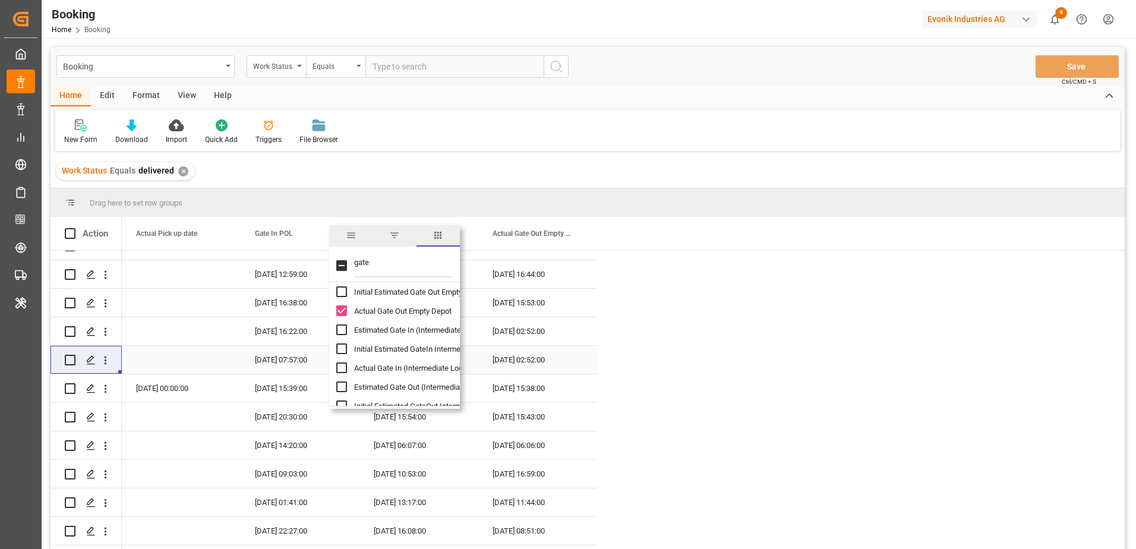
drag, startPoint x: 398, startPoint y: 260, endPoint x: 330, endPoint y: 260, distance: 67.2
click at [330, 260] on div "gate" at bounding box center [394, 265] width 131 height 33
drag, startPoint x: 382, startPoint y: 268, endPoint x: 306, endPoint y: 270, distance: 76.1
click at [306, 270] on div "Drag here to set row groups Drag here to set column labels Action Actual Gate O…" at bounding box center [588, 372] width 1075 height 369
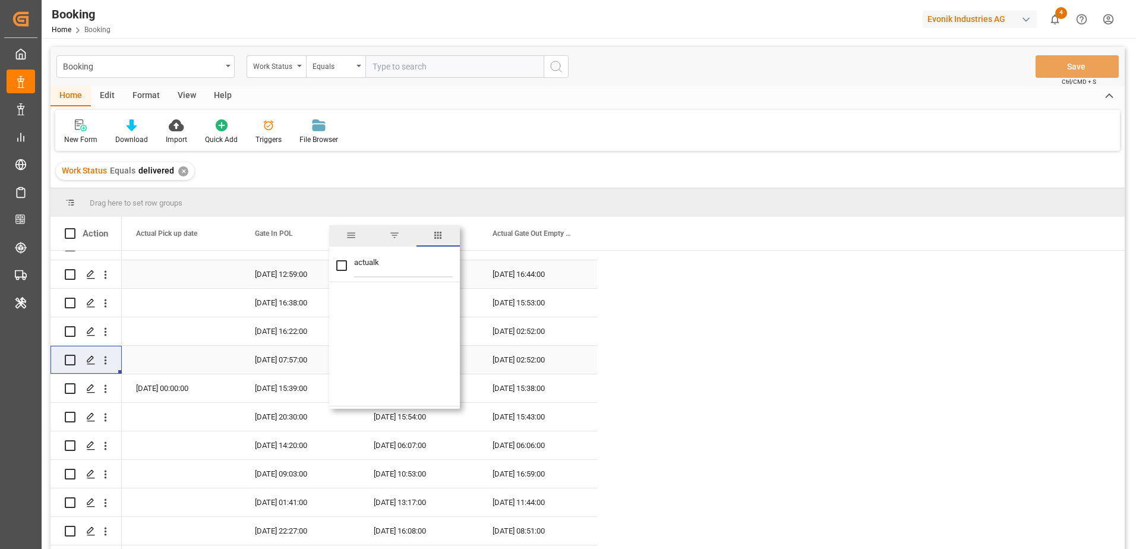
type input "actual"
checkbox input "false"
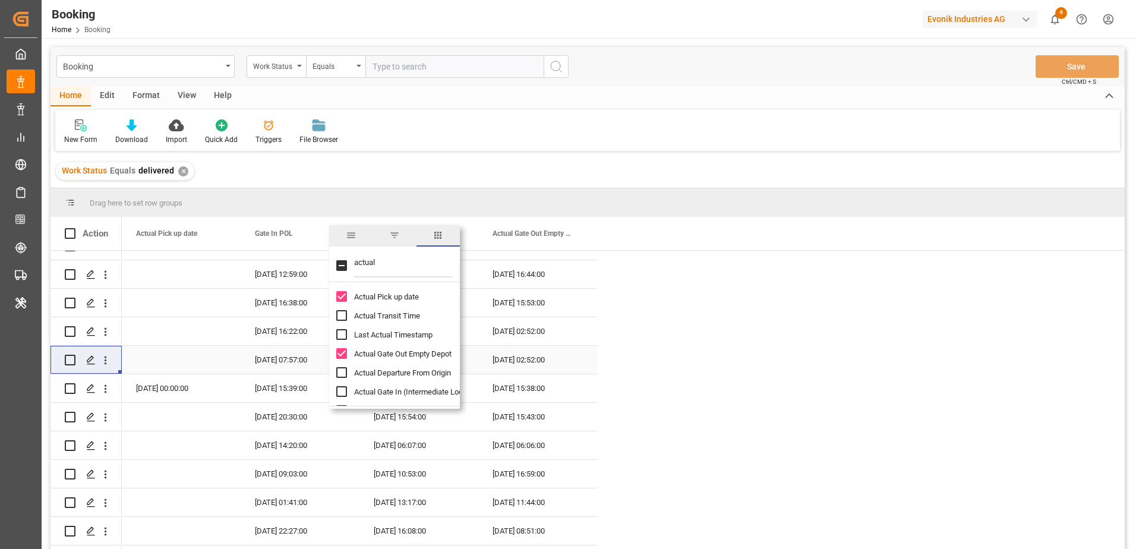
type input "actual"
click at [344, 374] on input "Actual Departure From Origin column toggle visibility (hidden)" at bounding box center [341, 372] width 11 height 11
checkbox input "true"
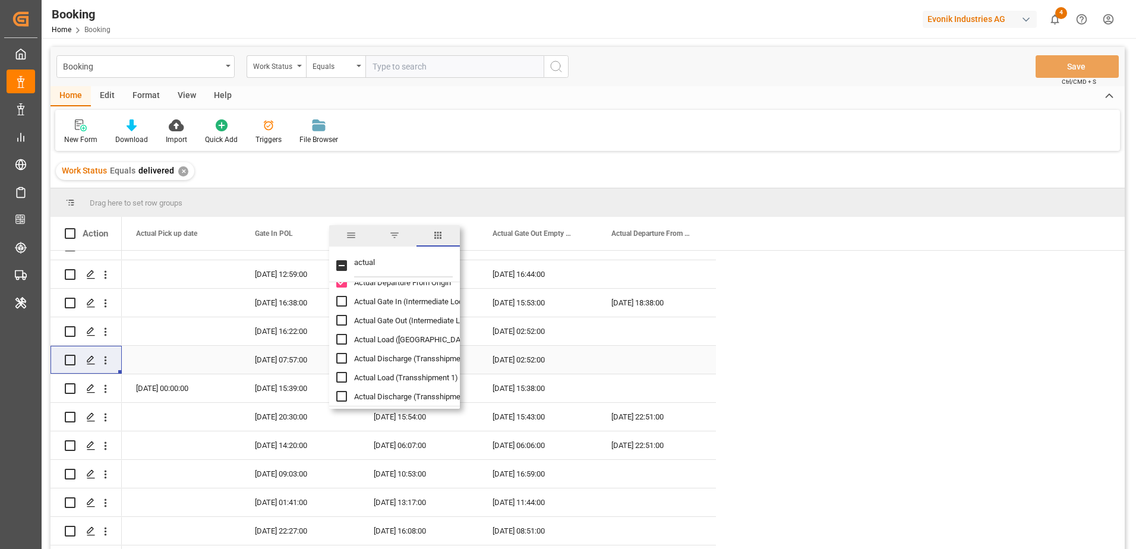
scroll to position [108, 0]
click at [344, 322] on input "Actual Load (Port Of Loading) column toggle visibility (hidden)" at bounding box center [341, 321] width 11 height 11
checkbox input "true"
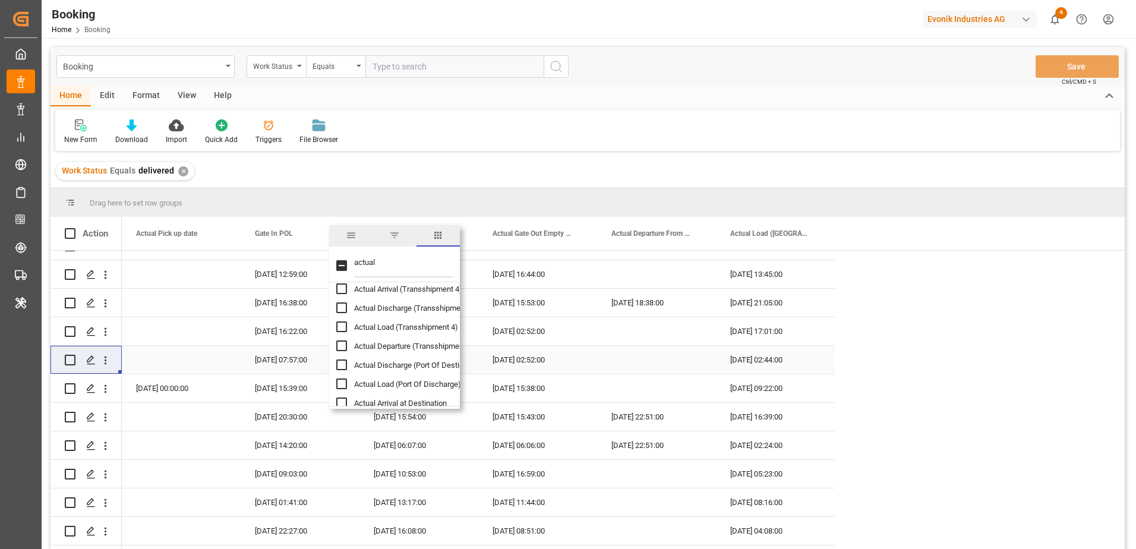
scroll to position [285, 0]
click at [339, 355] on input "Actual Discharge (Port Of Destination) column toggle visibility (hidden)" at bounding box center [341, 353] width 11 height 11
checkbox input "true"
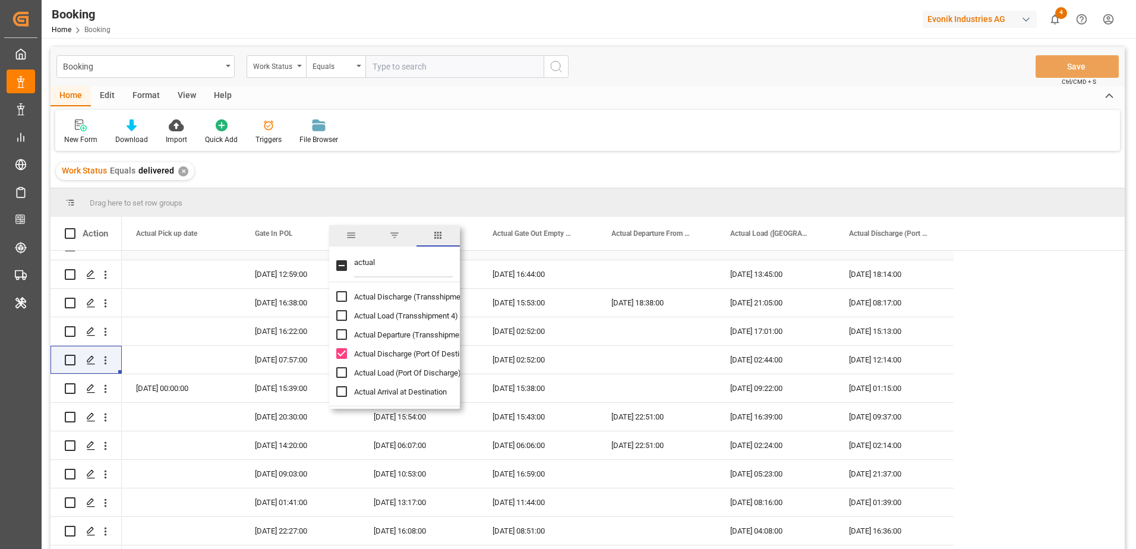
drag, startPoint x: 379, startPoint y: 260, endPoint x: 329, endPoint y: 253, distance: 50.4
click at [329, 253] on div "Drag here to set row groups Drag here to set column labels Action Actual Gate O…" at bounding box center [588, 372] width 1075 height 369
drag, startPoint x: 377, startPoint y: 260, endPoint x: 322, endPoint y: 261, distance: 55.3
click at [322, 261] on div "Drag here to set row groups Drag here to set column labels Action Actual Gate O…" at bounding box center [588, 372] width 1075 height 369
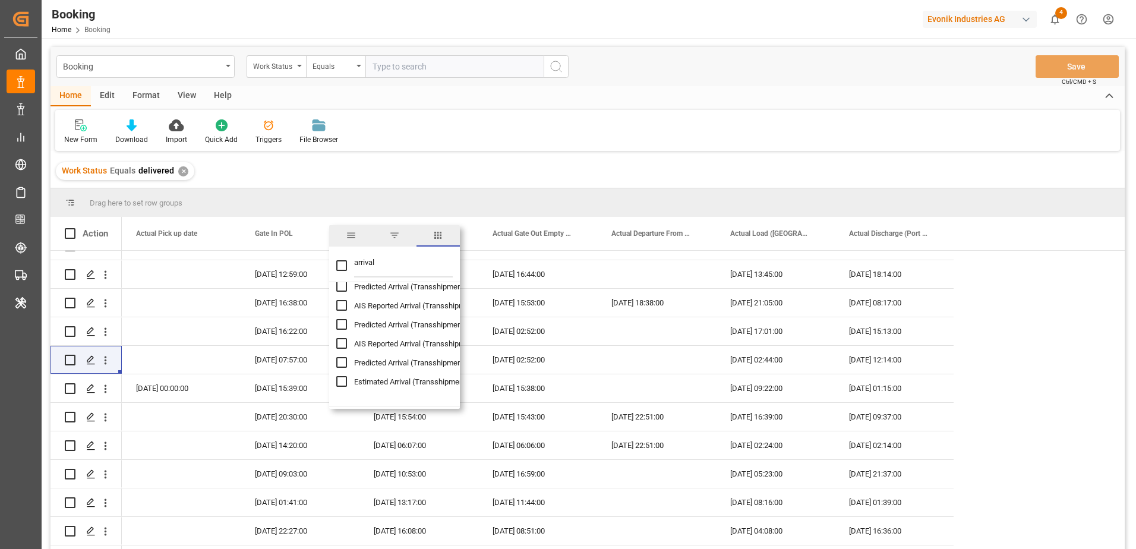
scroll to position [0, 0]
drag, startPoint x: 394, startPoint y: 265, endPoint x: 292, endPoint y: 251, distance: 102.6
click at [292, 251] on div "Drag here to set row groups Drag here to set column labels Action Actual Gate O…" at bounding box center [588, 372] width 1075 height 369
type input "empt"
checkbox input "false"
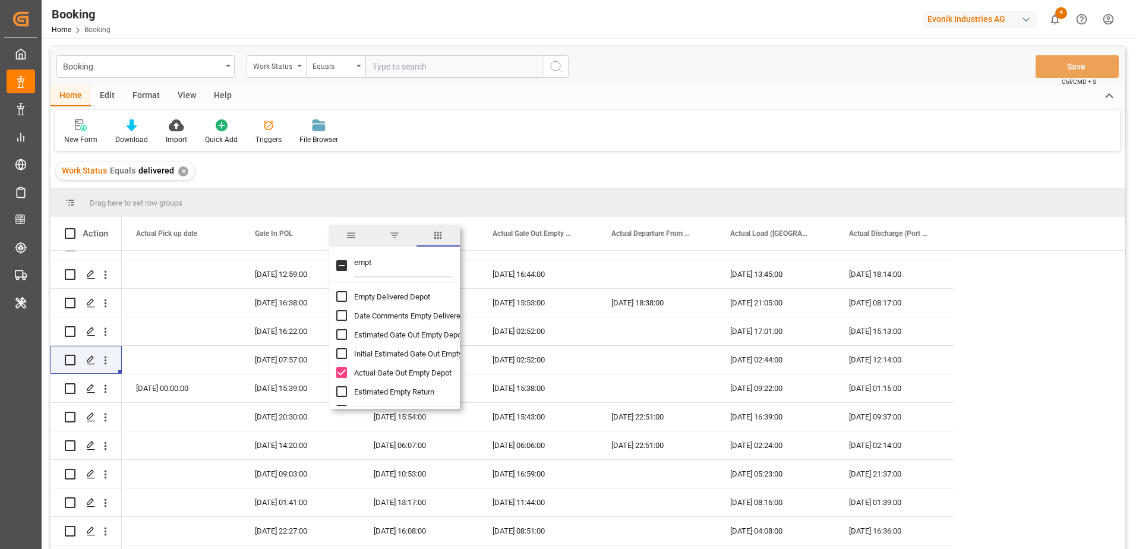
type input "empt"
click at [339, 297] on input "Empty Delivered Depot column toggle visibility (hidden)" at bounding box center [341, 296] width 11 height 11
checkbox input "true"
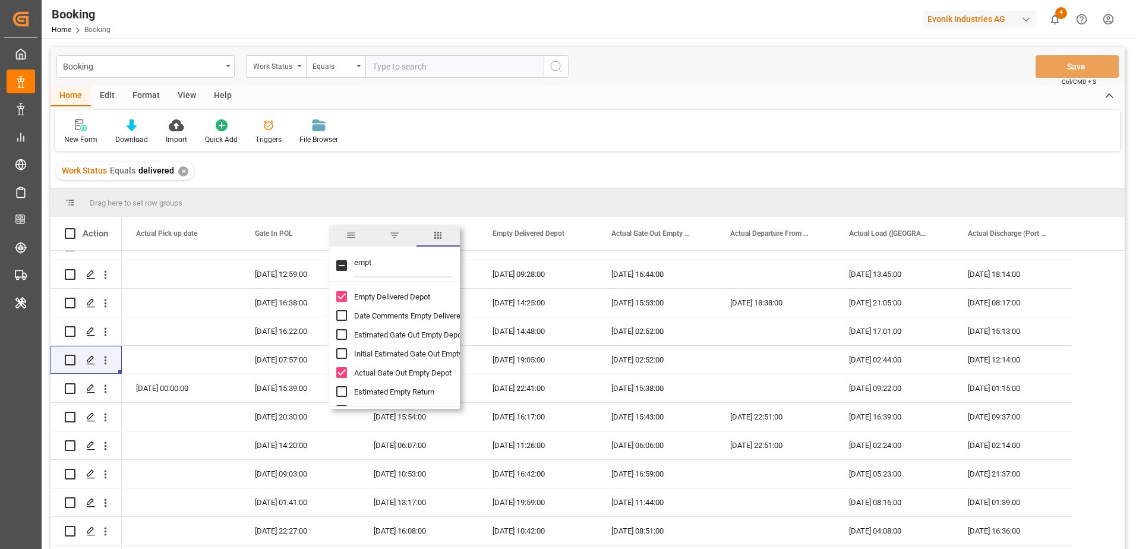
click at [657, 159] on div "Work Status Equals delivered ✕" at bounding box center [588, 171] width 1075 height 33
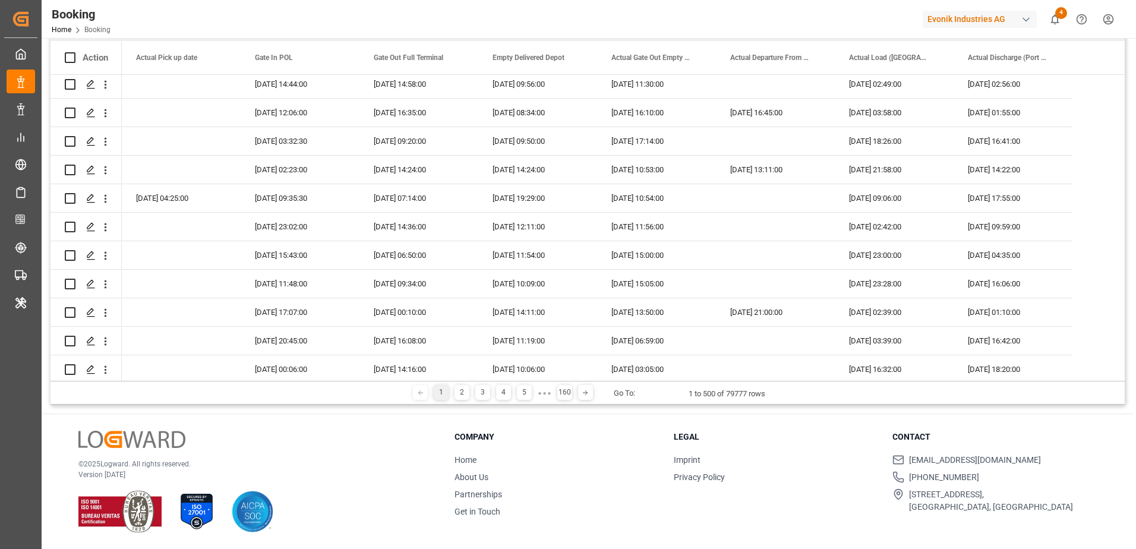
scroll to position [1308, 0]
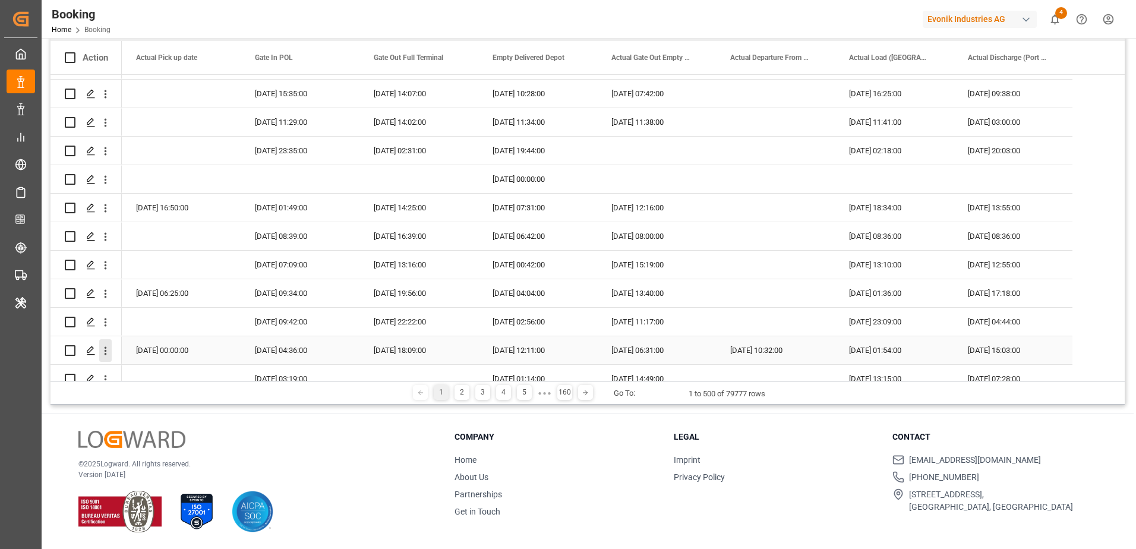
click at [104, 351] on icon "open menu" at bounding box center [105, 351] width 12 height 12
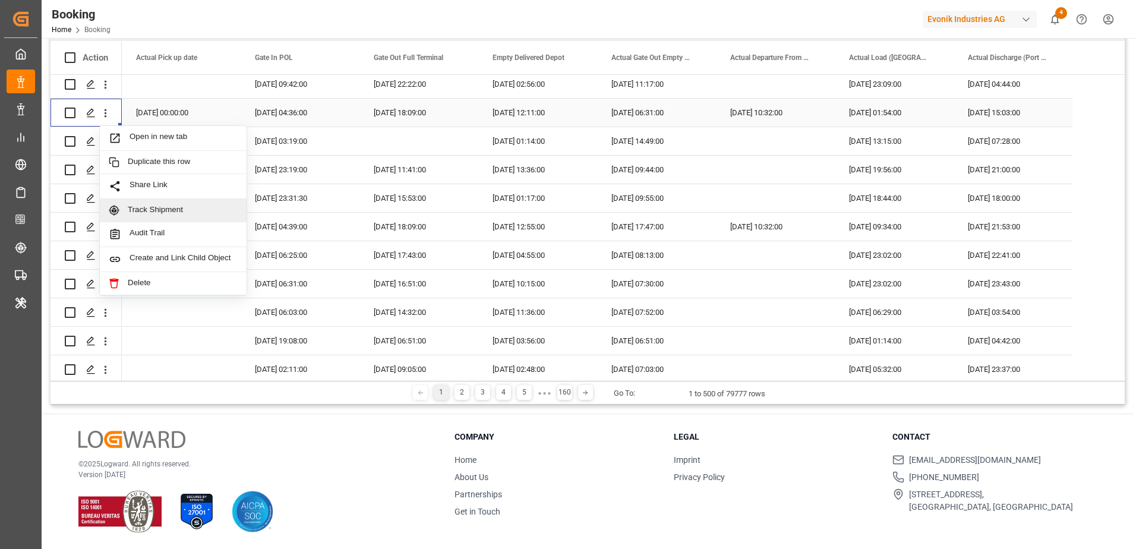
click at [173, 210] on span "Track Shipment" at bounding box center [183, 210] width 110 height 11
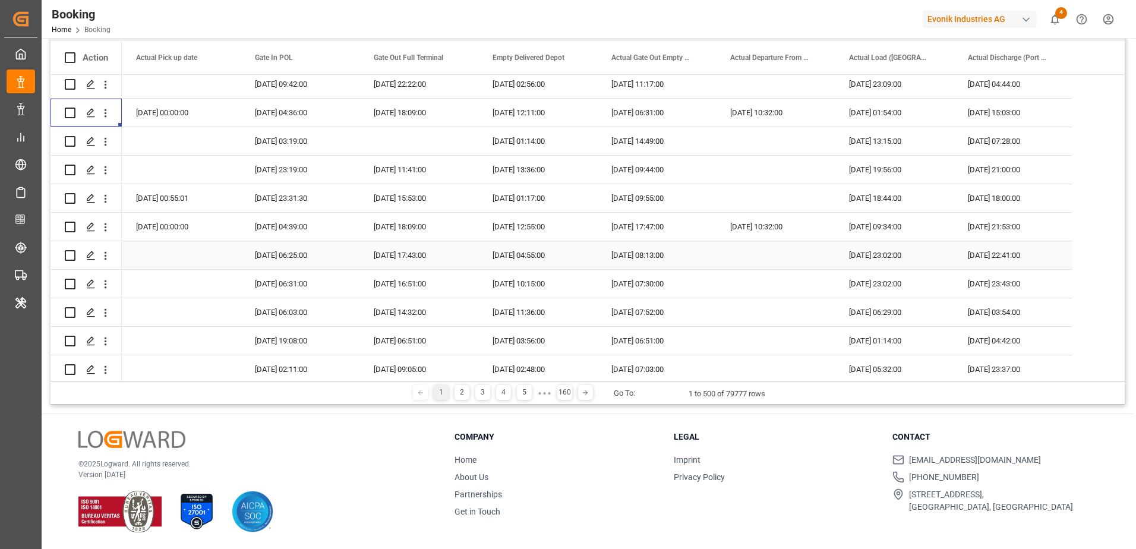
scroll to position [0, 0]
click at [107, 230] on icon "open menu" at bounding box center [105, 227] width 12 height 12
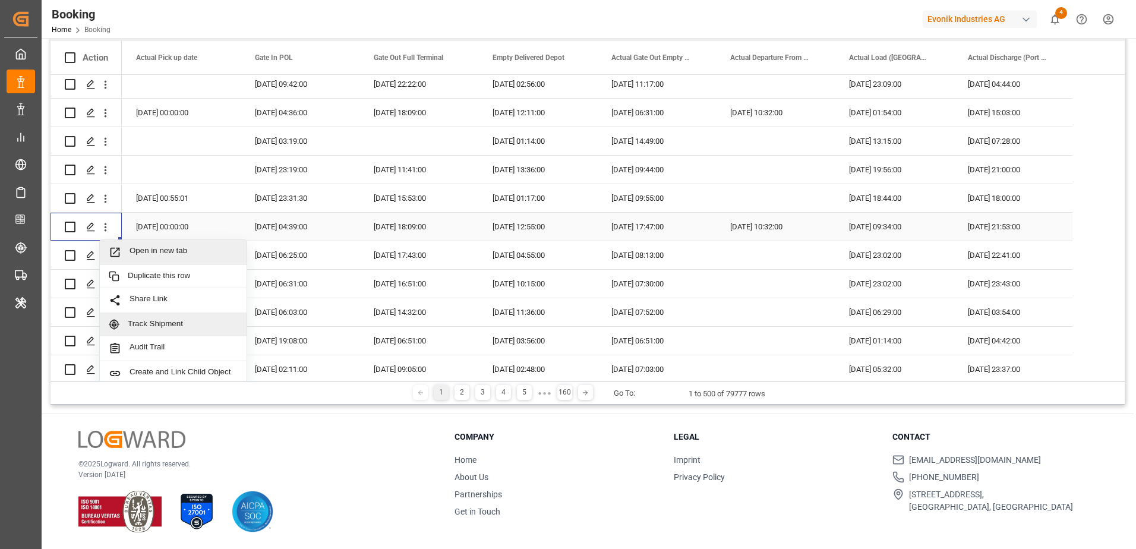
click at [157, 327] on span "Track Shipment" at bounding box center [183, 324] width 110 height 11
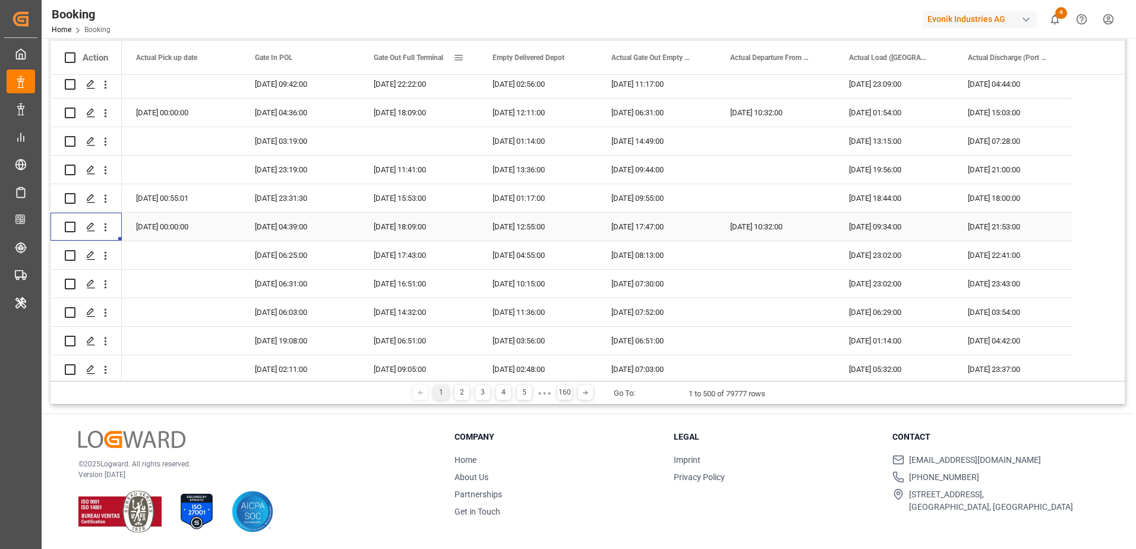
click at [460, 59] on span at bounding box center [459, 57] width 11 height 11
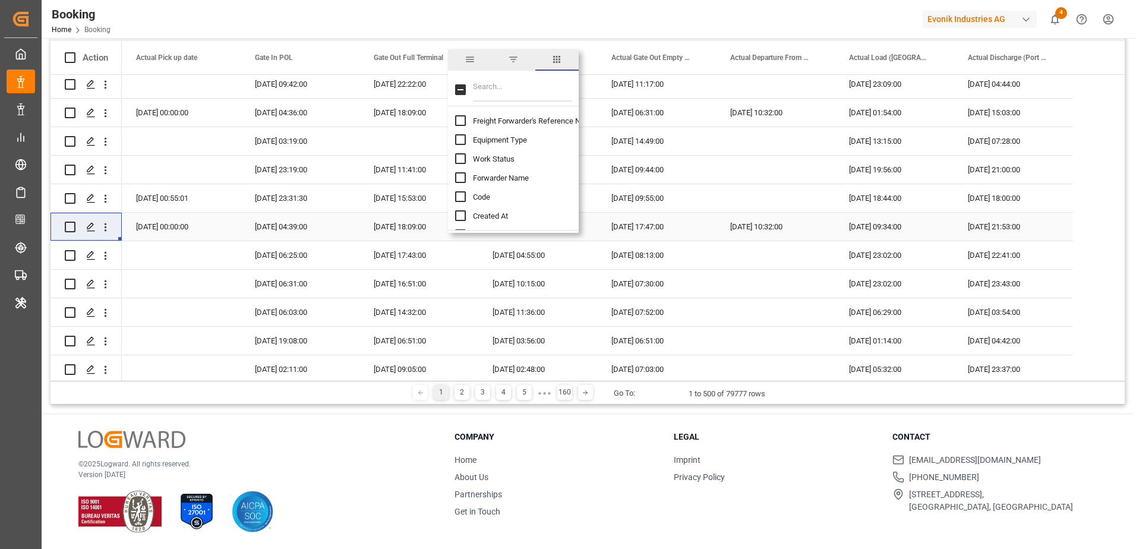
click at [506, 90] on input "Filter Columns Input" at bounding box center [522, 90] width 99 height 24
type input "gate o"
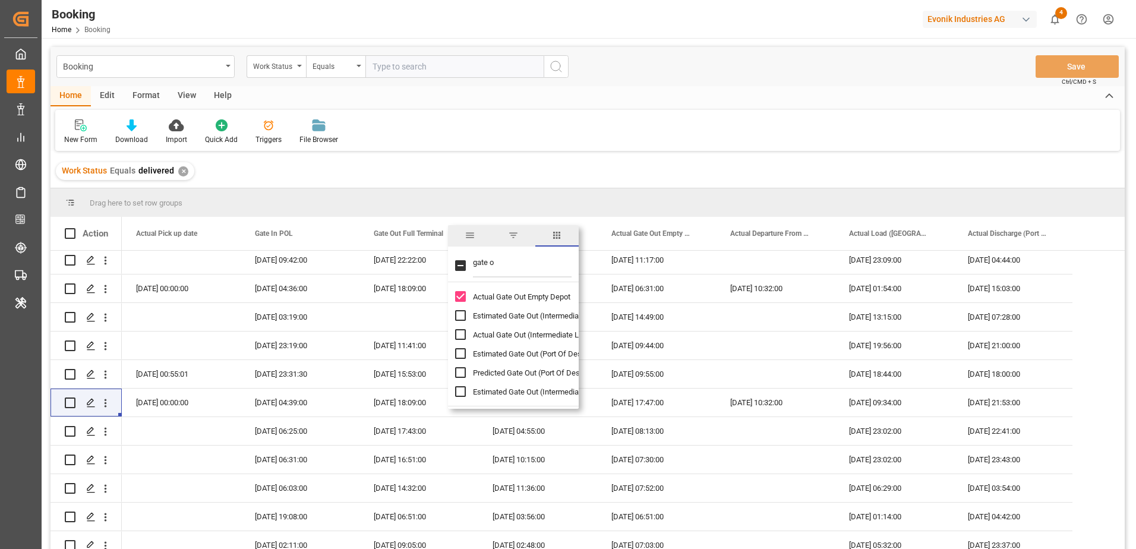
scroll to position [119, 0]
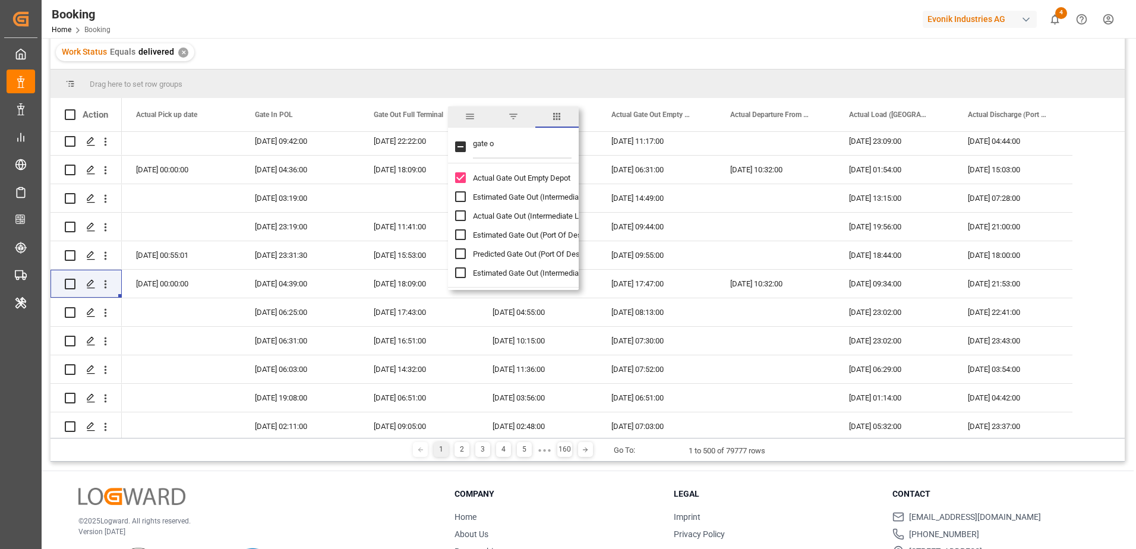
click at [602, 47] on div "Work Status Equals delivered ✕" at bounding box center [588, 52] width 1075 height 33
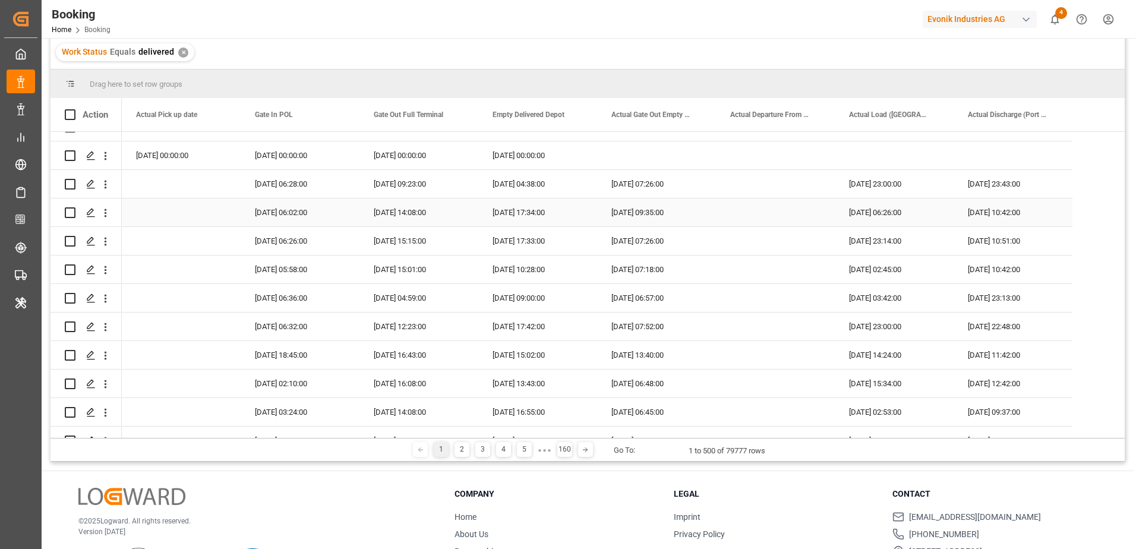
scroll to position [2304, 0]
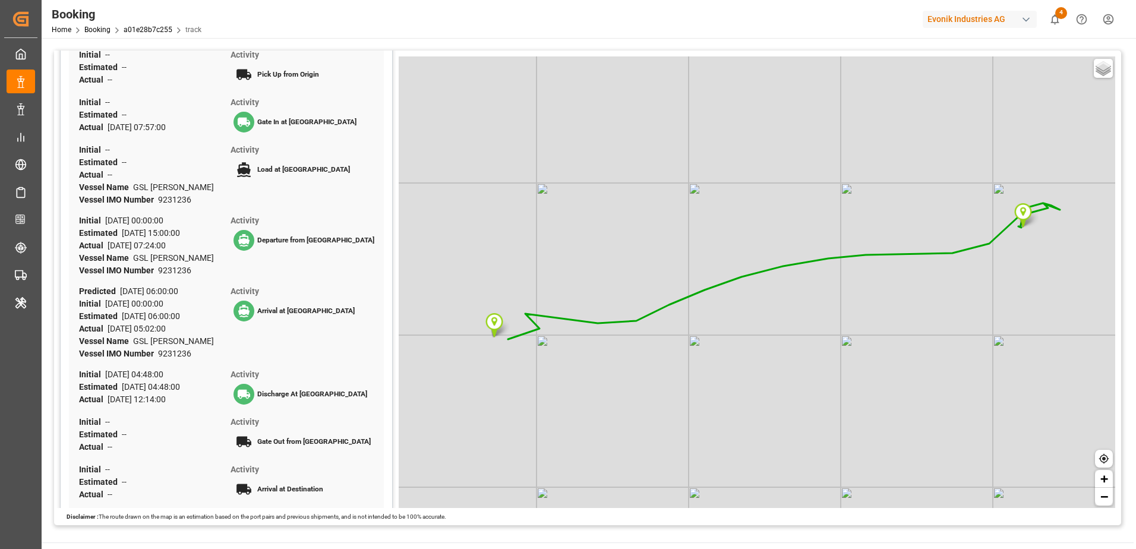
scroll to position [357, 0]
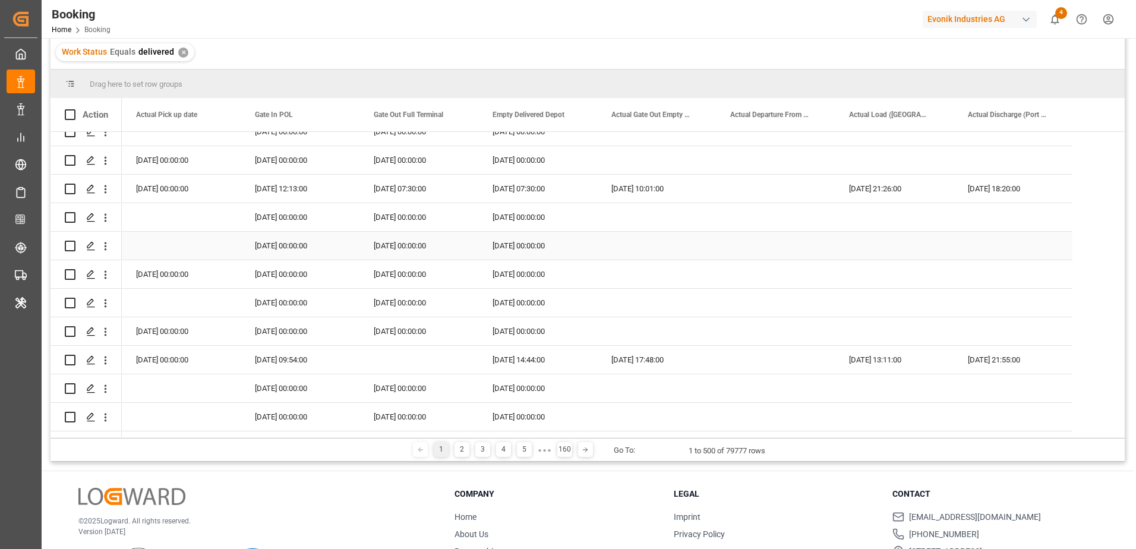
scroll to position [2615, 0]
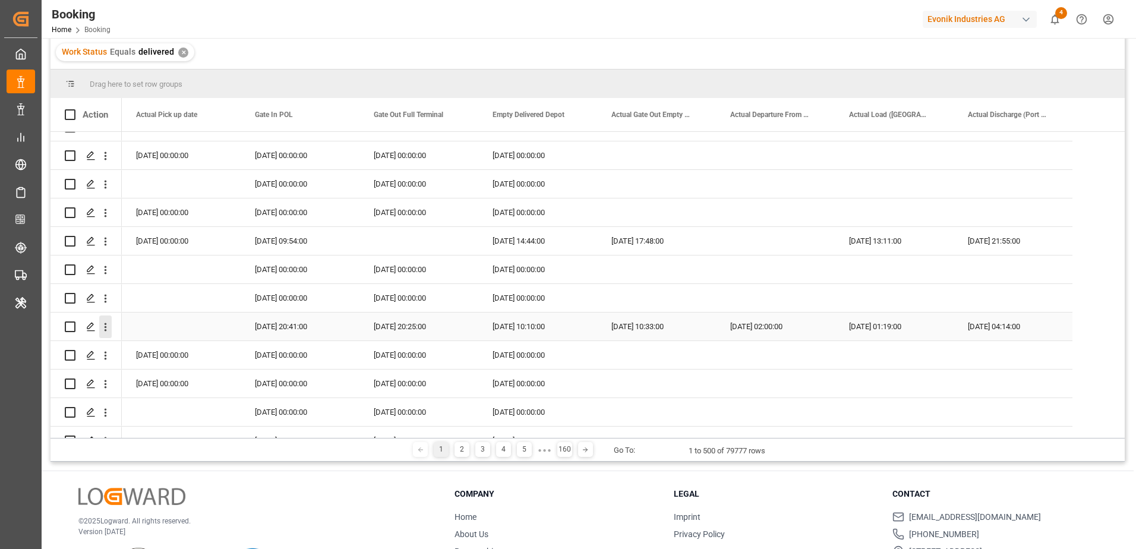
click at [104, 329] on icon "open menu" at bounding box center [105, 327] width 12 height 12
click at [144, 424] on span "Track Shipment" at bounding box center [183, 424] width 110 height 11
click at [965, 22] on div "Evonik Industries AG" at bounding box center [980, 19] width 114 height 17
type input "compo"
click at [987, 74] on div "CE Compo Expert" at bounding box center [982, 79] width 203 height 24
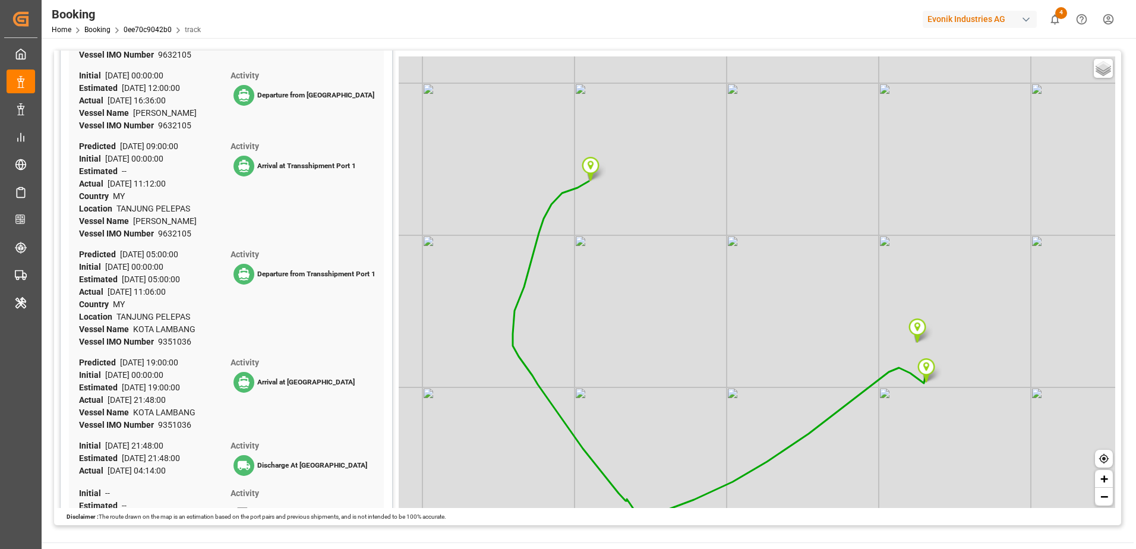
scroll to position [568, 0]
